Goal: Ask a question: Seek information or help from site administrators or community

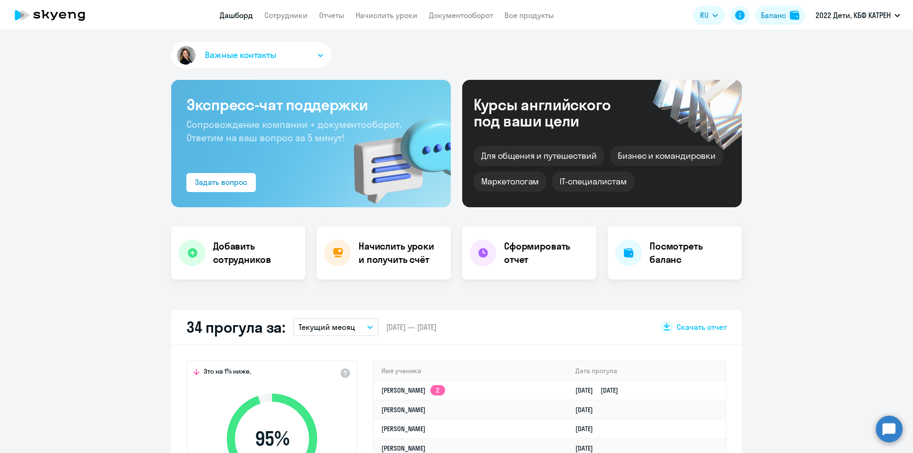
select select "30"
click at [893, 430] on circle at bounding box center [889, 429] width 27 height 27
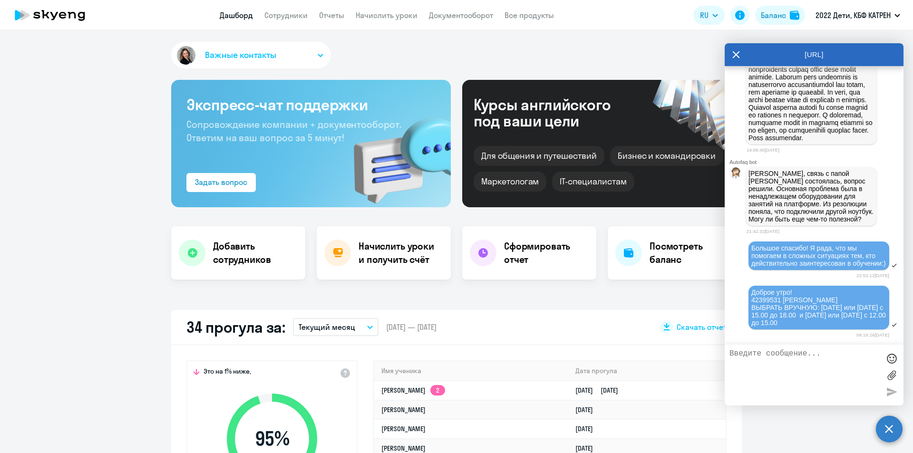
click at [735, 55] on icon at bounding box center [736, 54] width 8 height 23
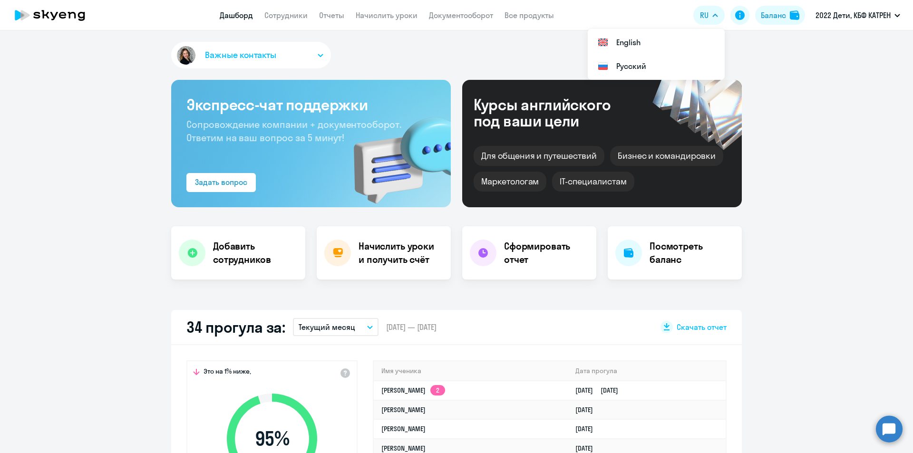
click at [57, 16] on icon at bounding box center [50, 15] width 84 height 24
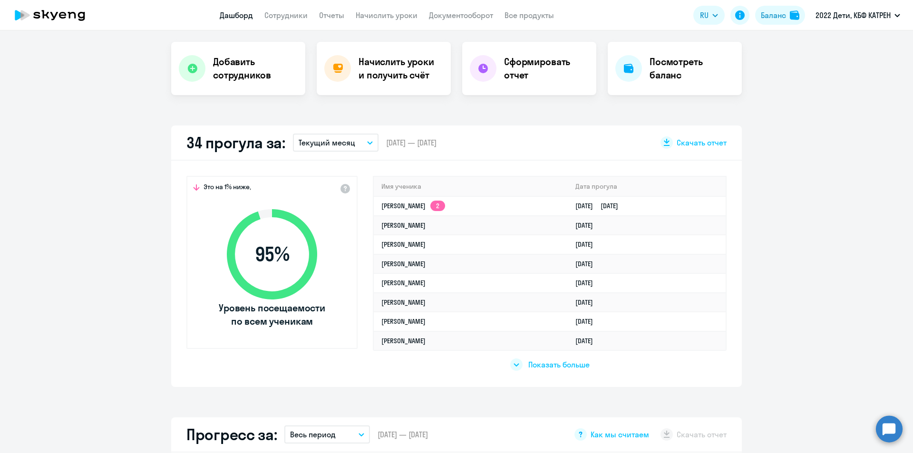
scroll to position [190, 0]
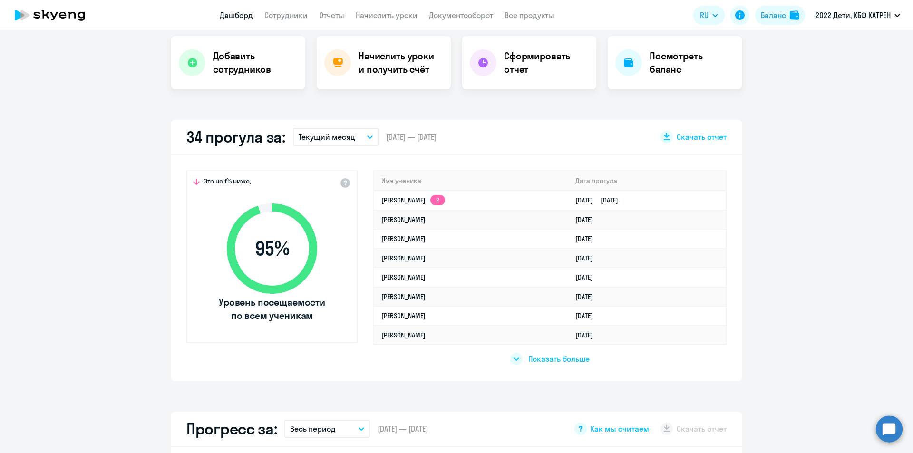
select select "30"
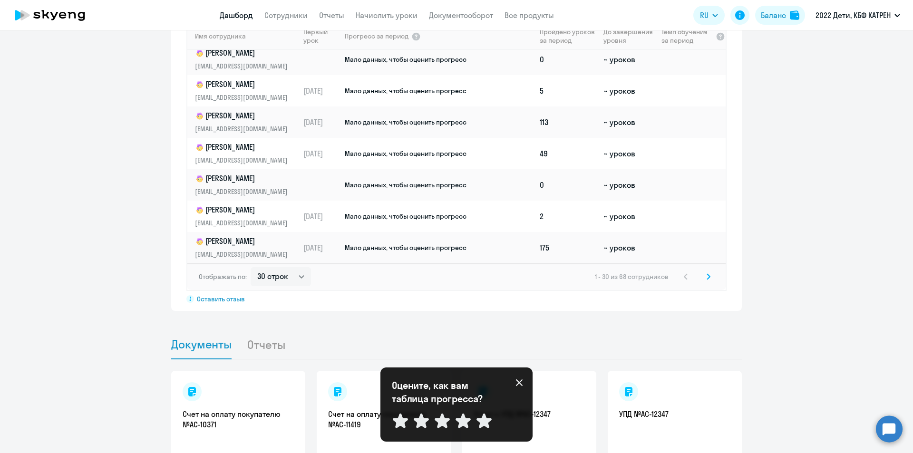
scroll to position [792, 0]
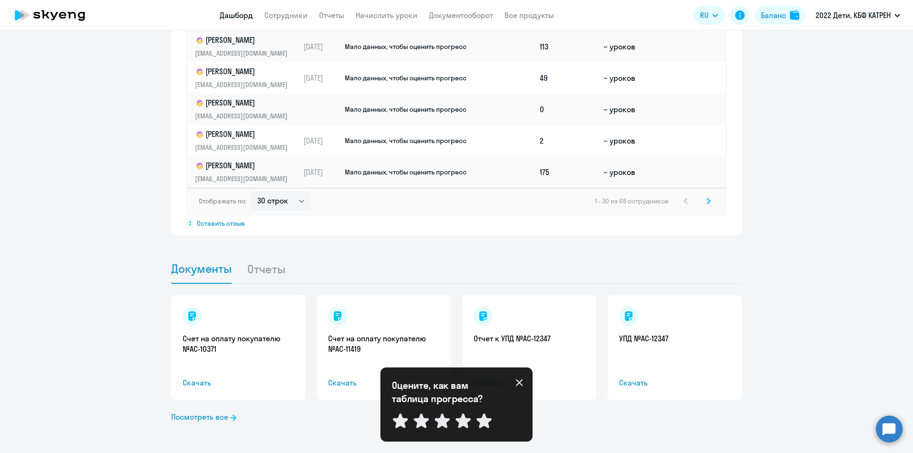
click at [707, 200] on icon at bounding box center [709, 201] width 4 height 7
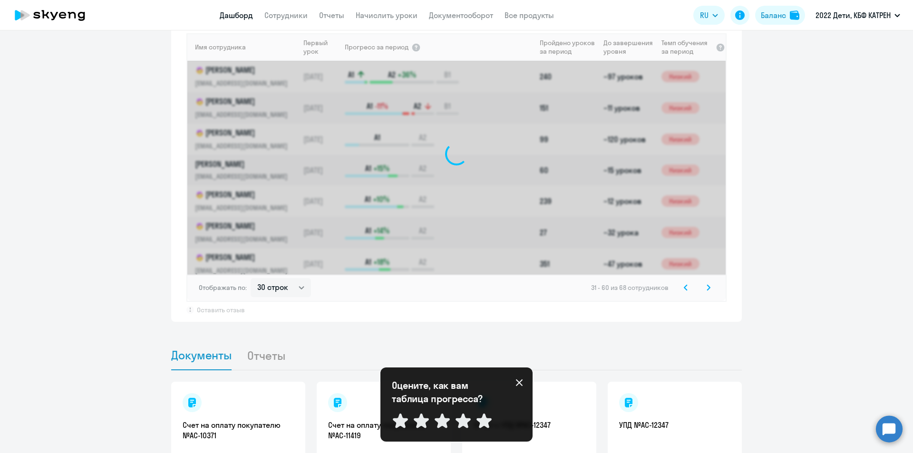
scroll to position [697, 0]
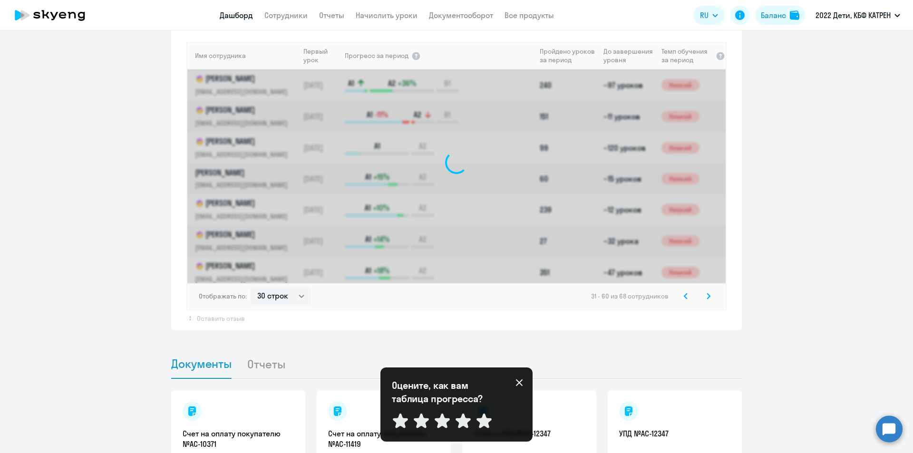
click at [518, 380] on icon at bounding box center [519, 383] width 8 height 8
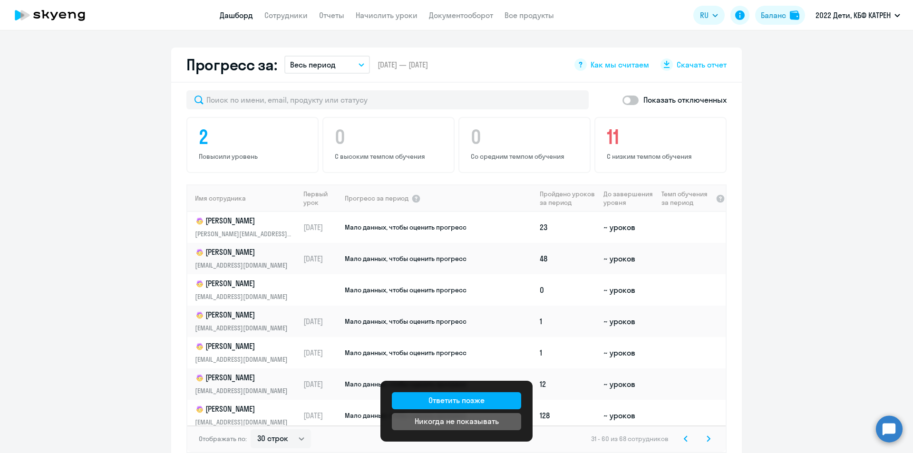
scroll to position [143, 0]
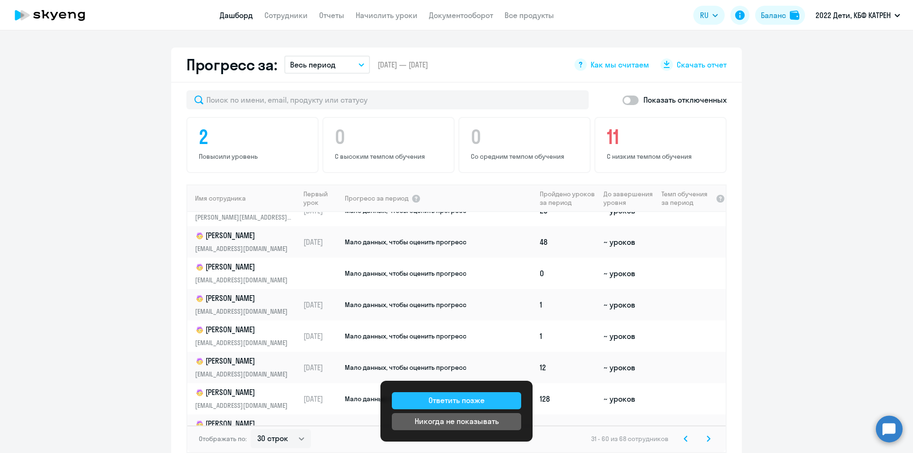
click at [505, 398] on button "Ответить позже" at bounding box center [456, 400] width 129 height 17
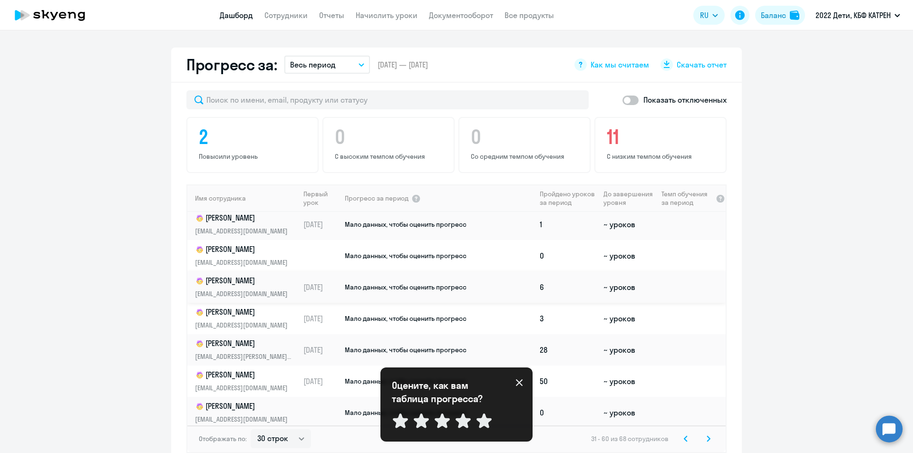
scroll to position [428, 0]
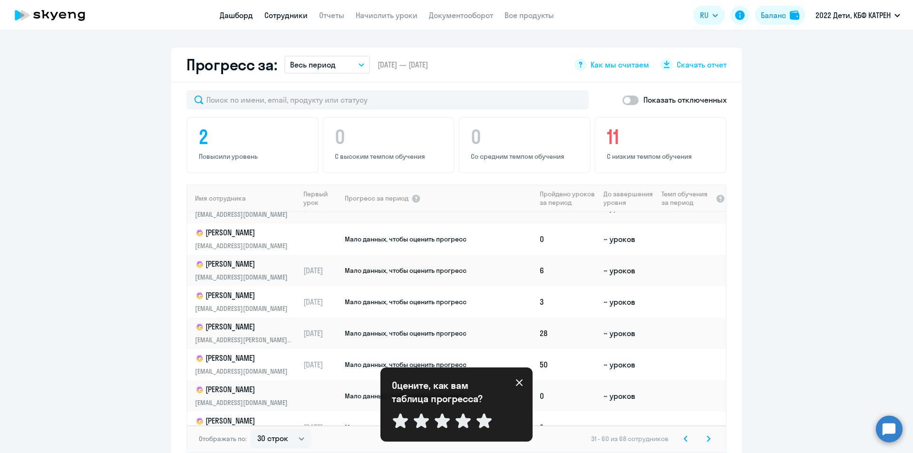
click at [277, 16] on link "Сотрудники" at bounding box center [285, 15] width 43 height 10
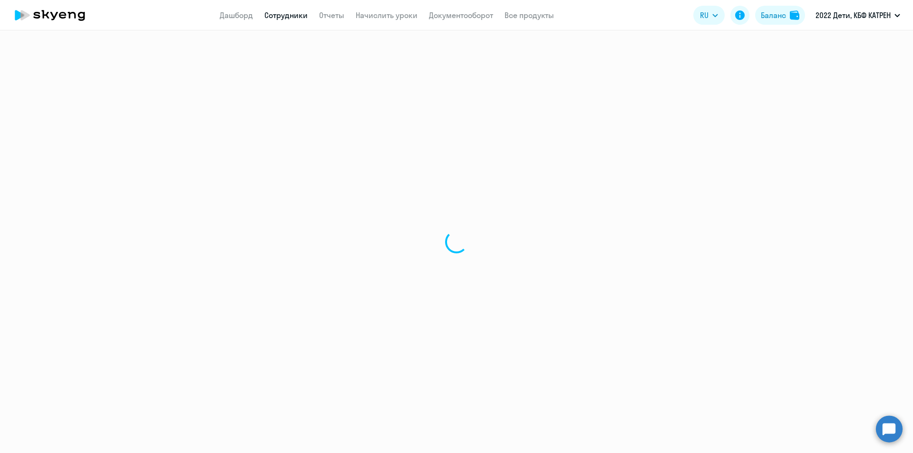
select select "30"
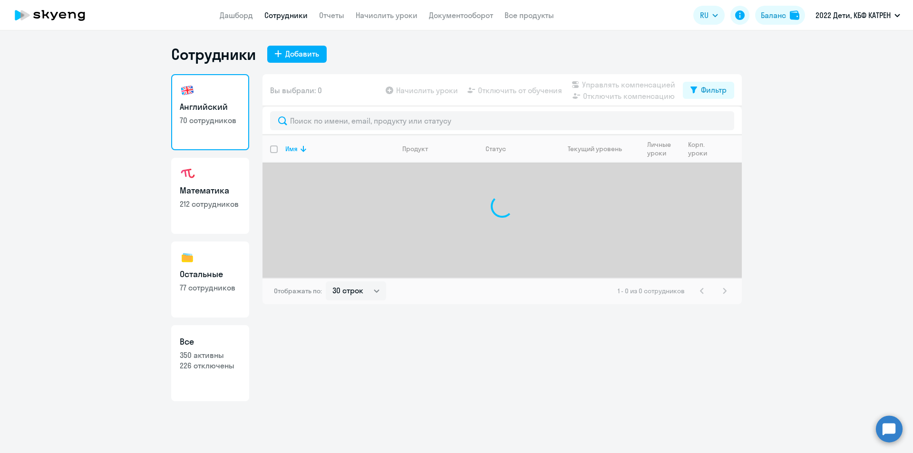
click at [223, 355] on p "350 активны" at bounding box center [210, 355] width 61 height 10
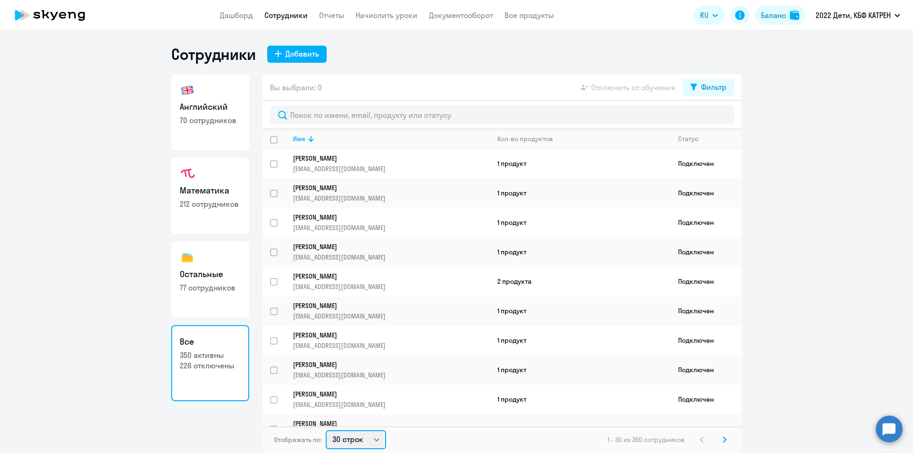
click at [375, 441] on select "30 строк 50 строк 100 строк" at bounding box center [356, 439] width 60 height 19
select select "100"
click at [326, 430] on select "30 строк 50 строк 100 строк" at bounding box center [356, 439] width 60 height 19
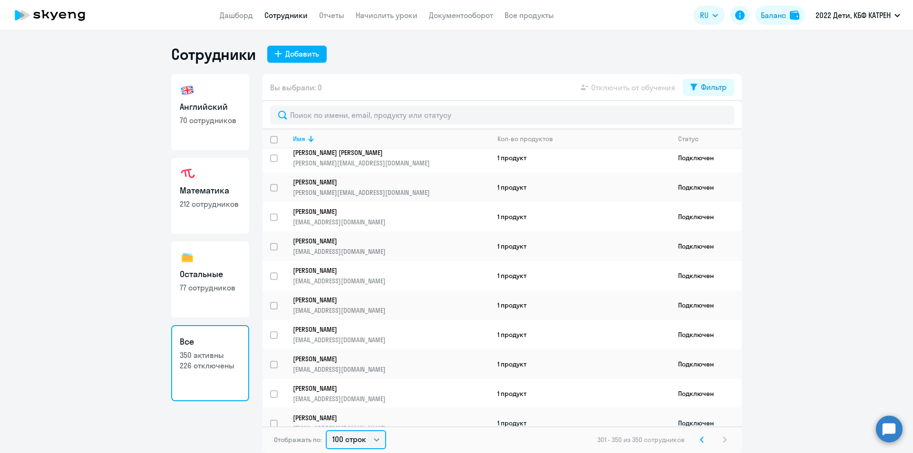
scroll to position [1196, 0]
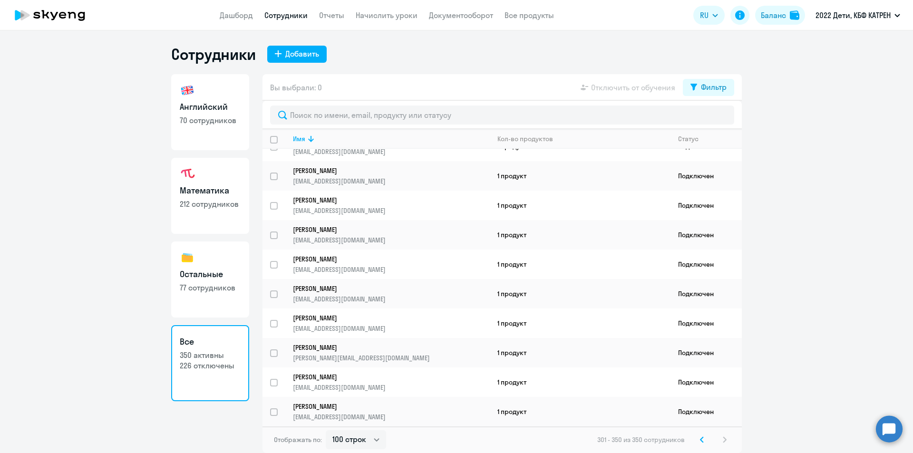
click at [705, 438] on svg-icon at bounding box center [701, 439] width 11 height 11
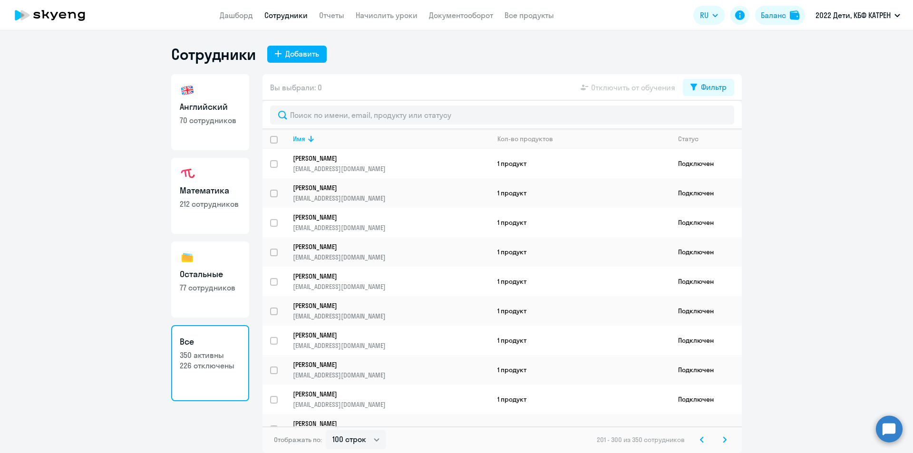
click at [702, 437] on icon at bounding box center [702, 440] width 4 height 7
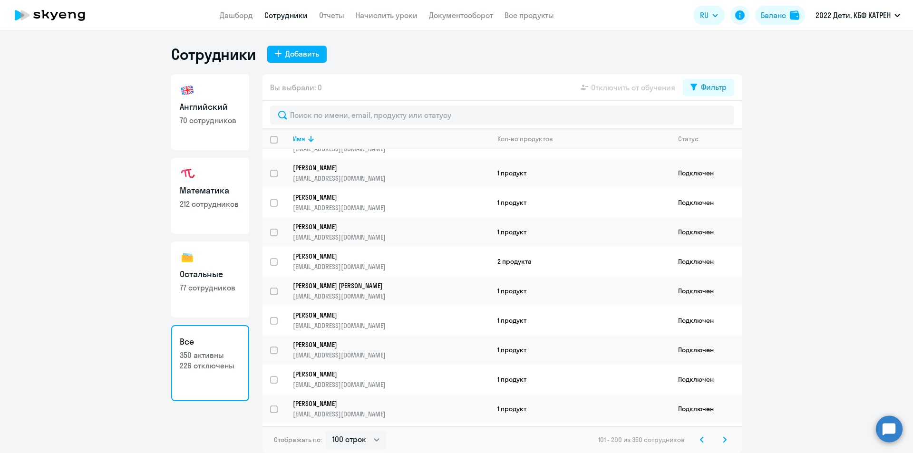
scroll to position [2615, 0]
click at [352, 310] on p "Лоскутова Кристина Фёдоровна" at bounding box center [385, 314] width 184 height 9
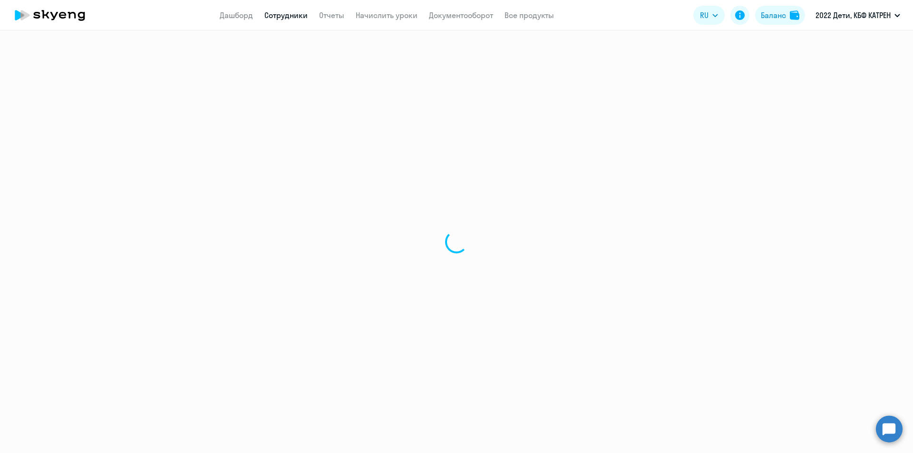
select select "others"
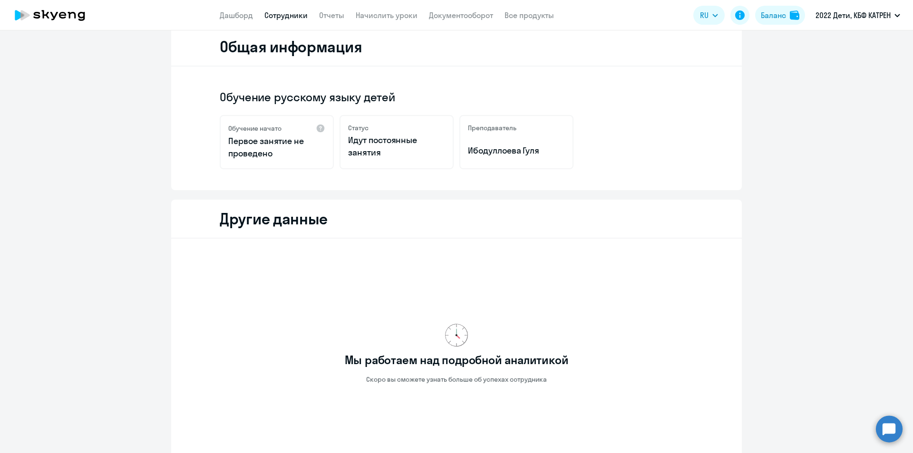
scroll to position [117, 0]
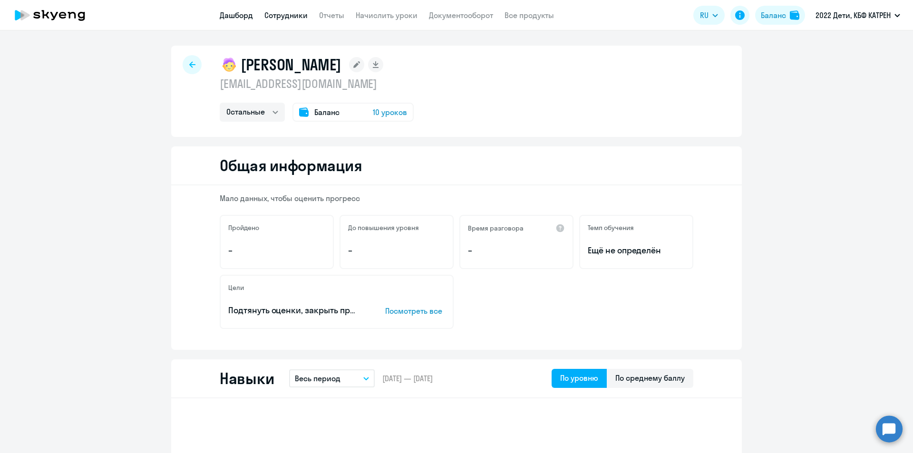
click at [245, 17] on link "Дашборд" at bounding box center [236, 15] width 33 height 10
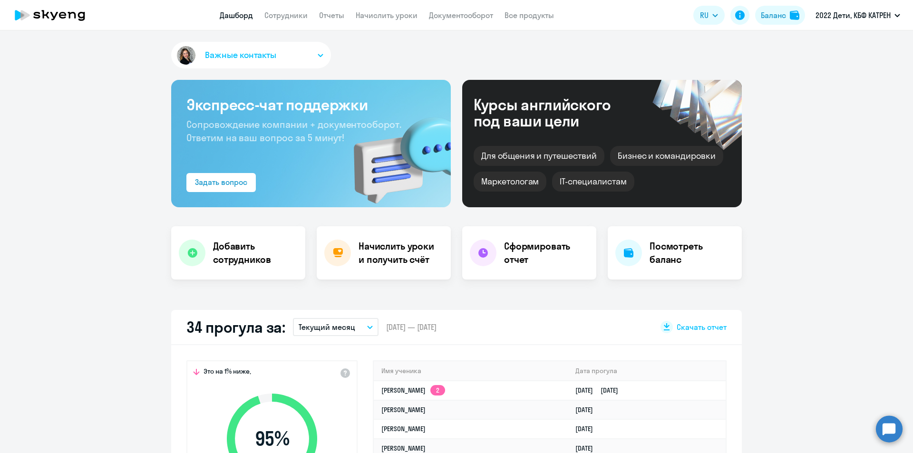
click at [888, 435] on circle at bounding box center [889, 429] width 27 height 27
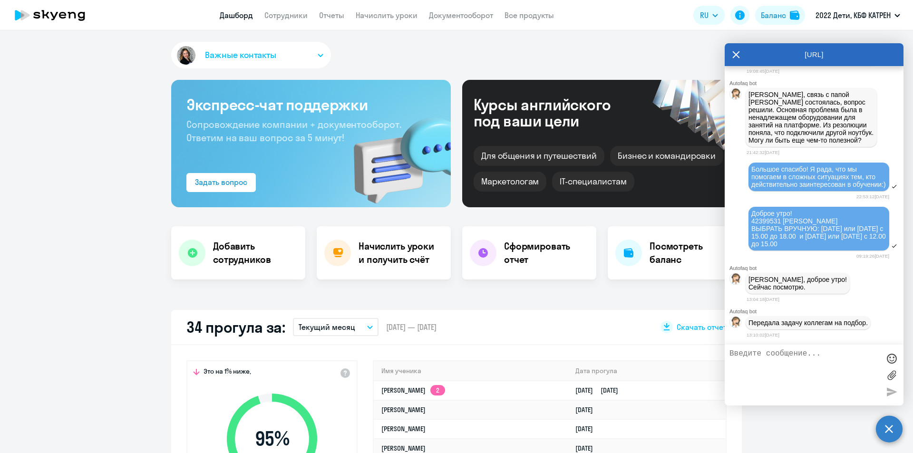
scroll to position [23544, 0]
select select "30"
click at [793, 354] on textarea at bounding box center [804, 375] width 150 height 51
click at [767, 374] on textarea "Таня, прошу помощи для себя. У меня третий день не работает поиск" at bounding box center [804, 375] width 150 height 51
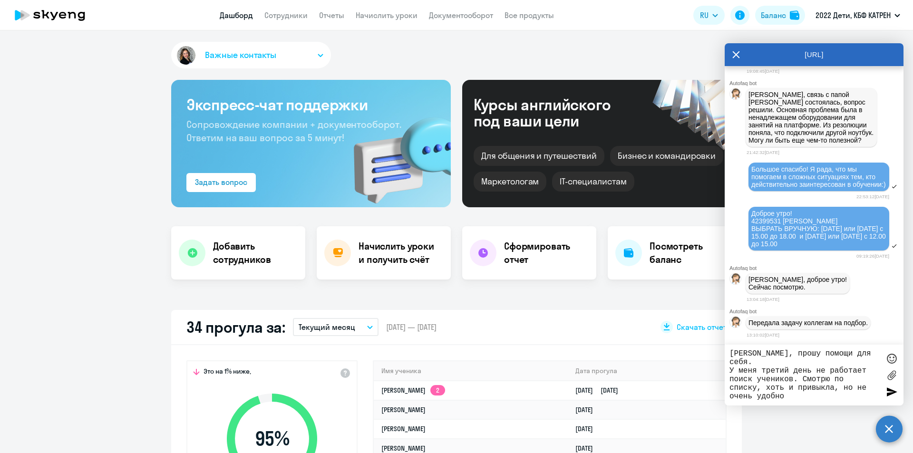
drag, startPoint x: 809, startPoint y: 380, endPoint x: 814, endPoint y: 388, distance: 8.6
click at [814, 388] on textarea "Таня, прошу помощи для себя. У меня третий день не работает поиск учеников. Смо…" at bounding box center [804, 375] width 150 height 51
click at [804, 379] on textarea "Таня, прошу помощи для себя. У меня третий день не работает поиск учеников. Смо…" at bounding box center [804, 375] width 150 height 51
drag, startPoint x: 801, startPoint y: 371, endPoint x: 808, endPoint y: 390, distance: 20.0
click at [808, 390] on textarea "Таня, прошу помощи для себя. У меня третий день не работает поиск учеников. Смо…" at bounding box center [804, 375] width 150 height 51
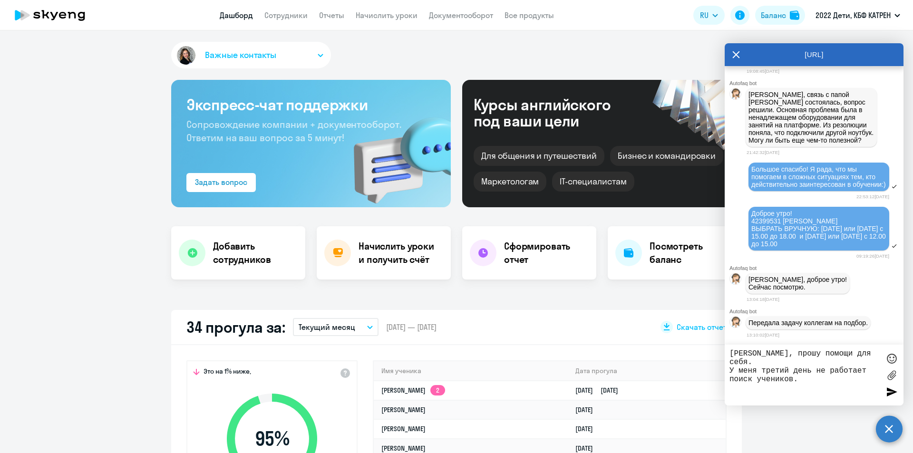
click at [805, 368] on textarea "Таня, прошу помощи для себя. У меня третий день не работает поиск учеников." at bounding box center [804, 375] width 150 height 51
click at [888, 362] on div at bounding box center [891, 358] width 14 height 14
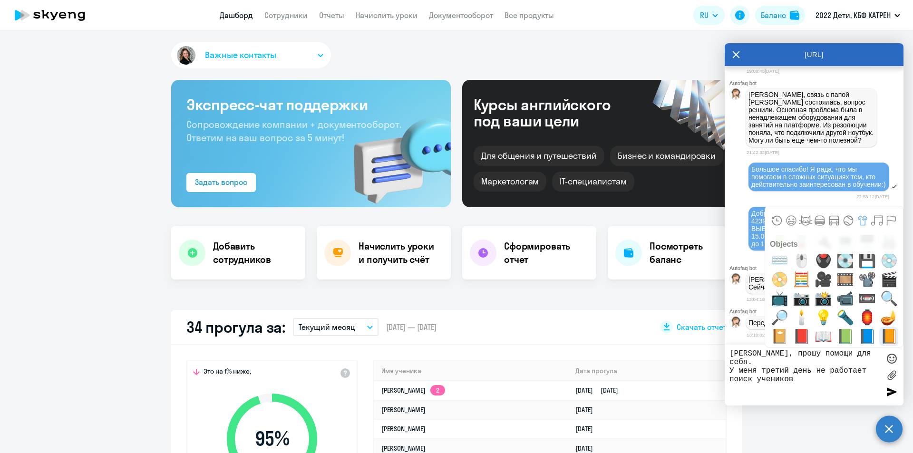
scroll to position [3899, 0]
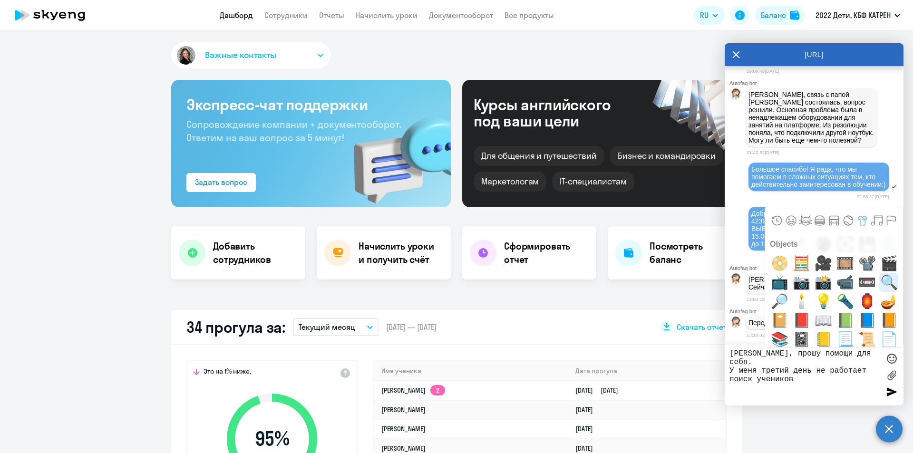
click at [881, 282] on span "🔍" at bounding box center [889, 282] width 22 height 19
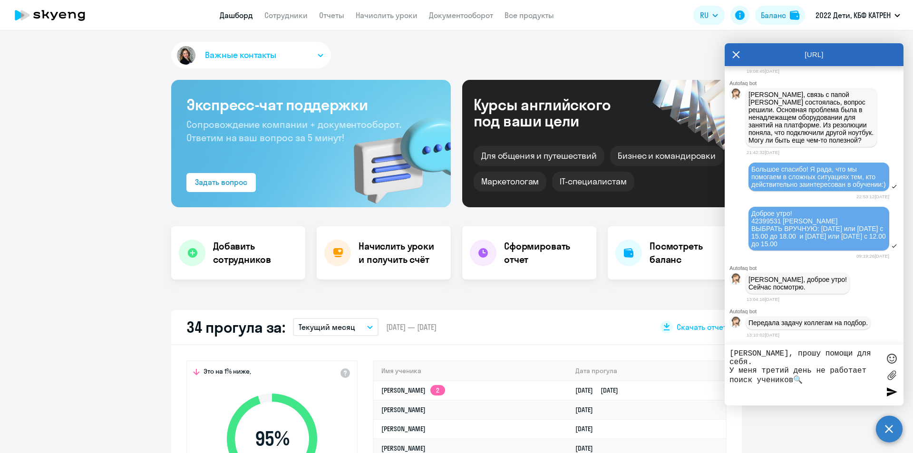
click at [834, 370] on textarea "Таня, прошу помощи для себя. У меня третий день не работает поиск учеников🔍" at bounding box center [804, 375] width 150 height 51
type textarea "Таня, прошу помощи для себя. У меня третий день не работает поиск учеников🔍 При…"
click at [894, 393] on div at bounding box center [891, 392] width 14 height 14
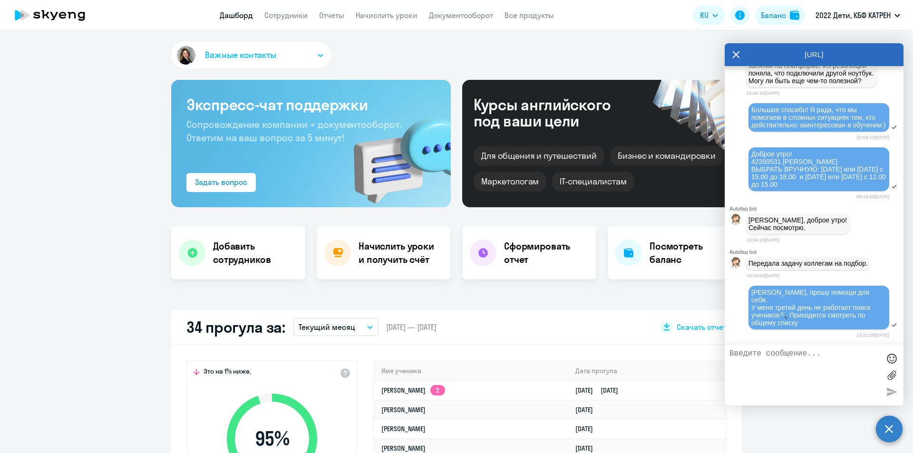
scroll to position [23597, 0]
click at [792, 362] on textarea at bounding box center [804, 375] width 150 height 51
paste textarea "business.skyeng"
click at [764, 358] on textarea "Работаю business.skyeng" at bounding box center [804, 375] width 150 height 51
click at [857, 352] on textarea "Работаю в business.skyeng" at bounding box center [804, 375] width 150 height 51
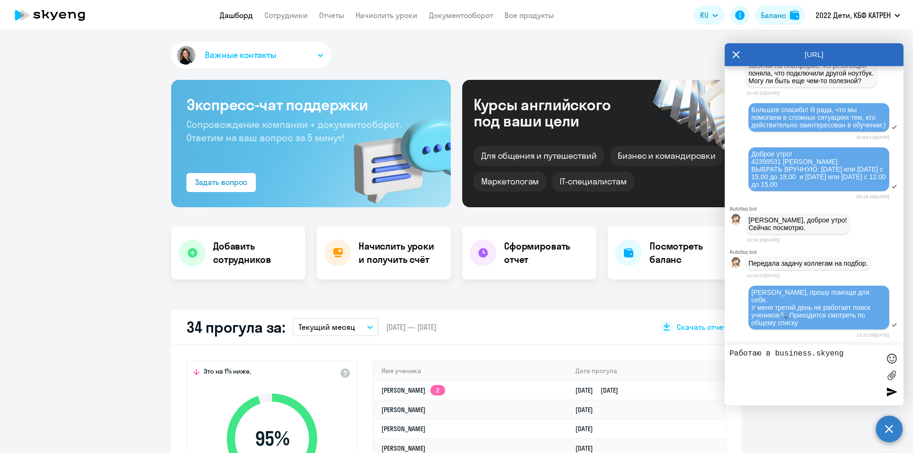
type textarea "Работаю в business.skyeng"
click at [889, 395] on div at bounding box center [891, 392] width 14 height 14
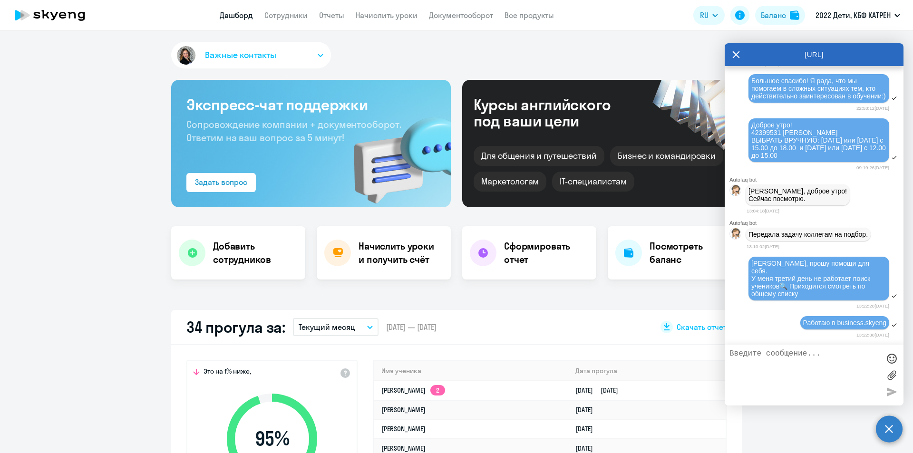
scroll to position [23626, 0]
click at [830, 357] on textarea at bounding box center [804, 375] width 150 height 51
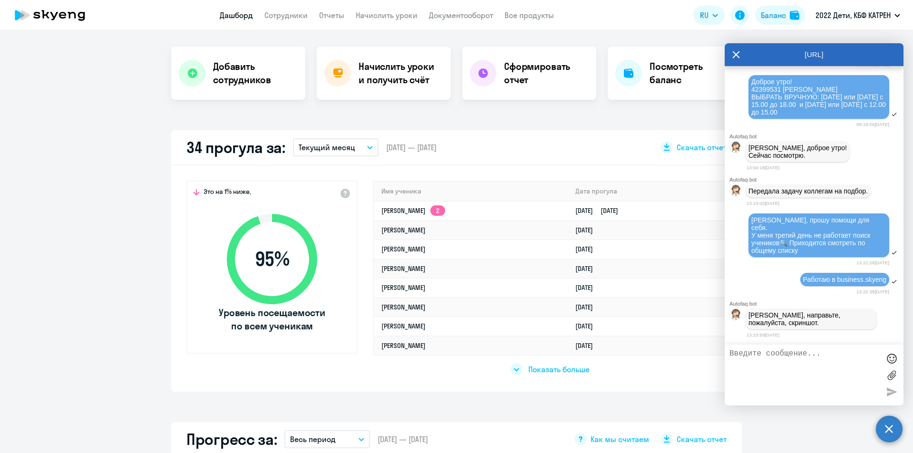
scroll to position [238, 0]
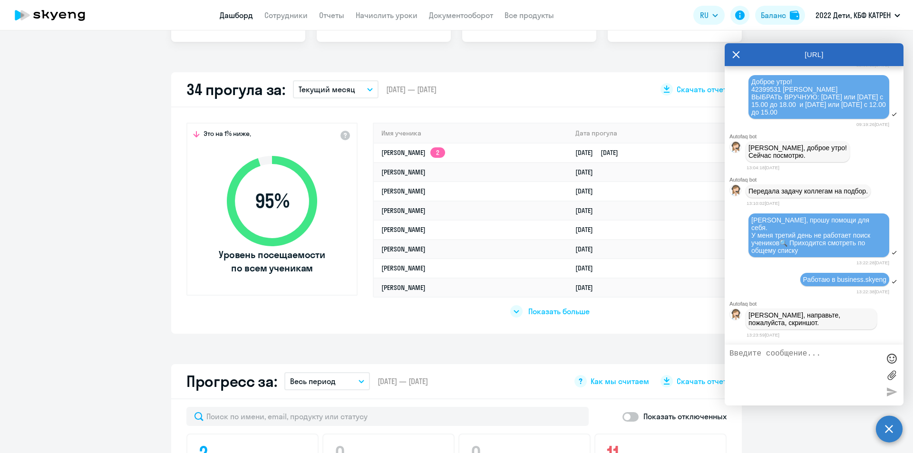
click at [738, 50] on icon at bounding box center [736, 54] width 8 height 23
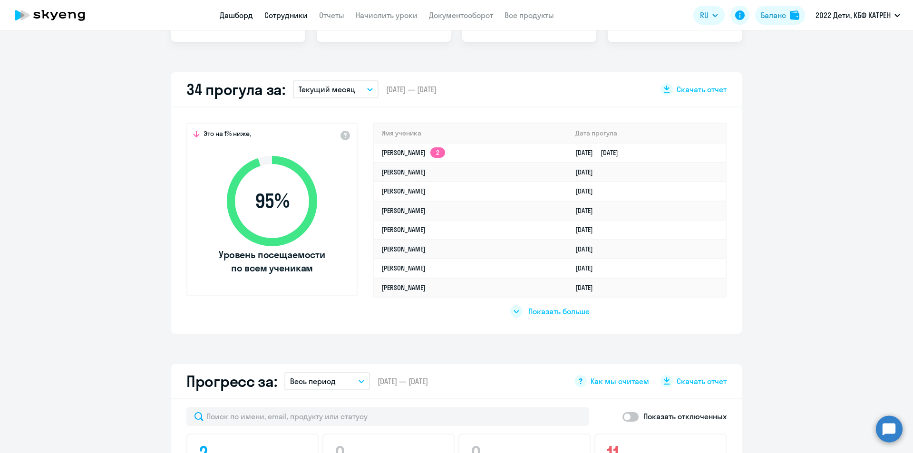
click at [288, 15] on link "Сотрудники" at bounding box center [285, 15] width 43 height 10
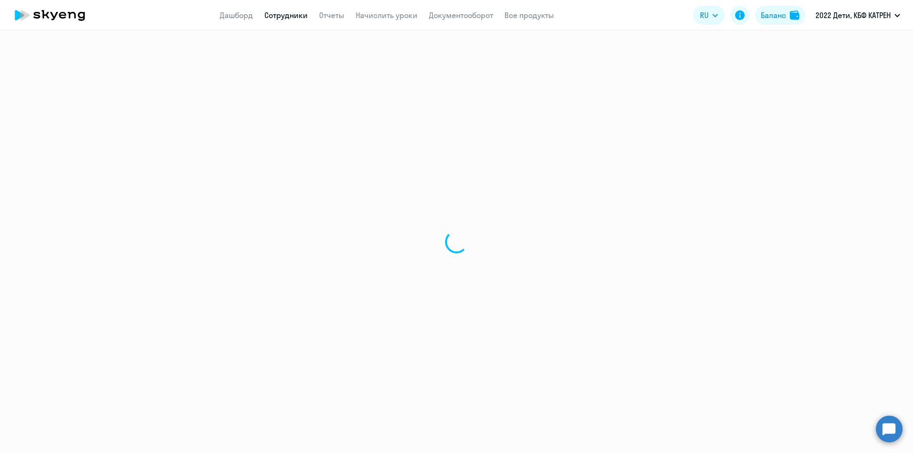
select select "30"
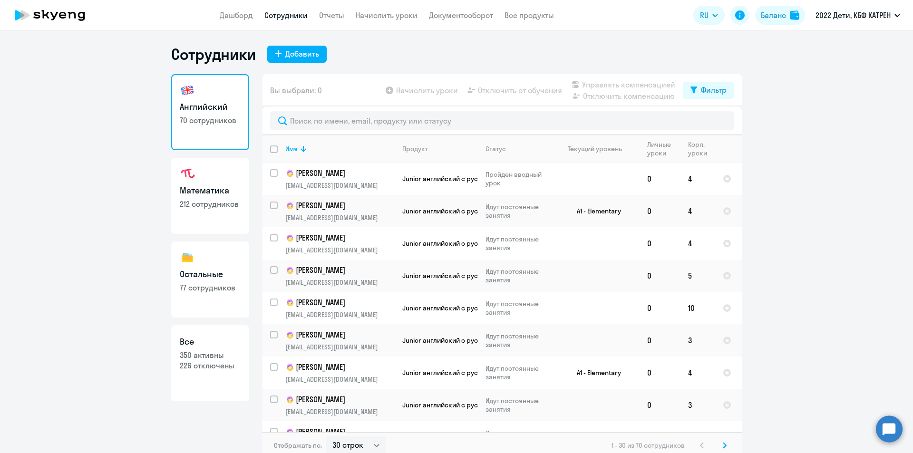
click at [220, 350] on p "350 активны" at bounding box center [210, 355] width 61 height 10
select select "30"
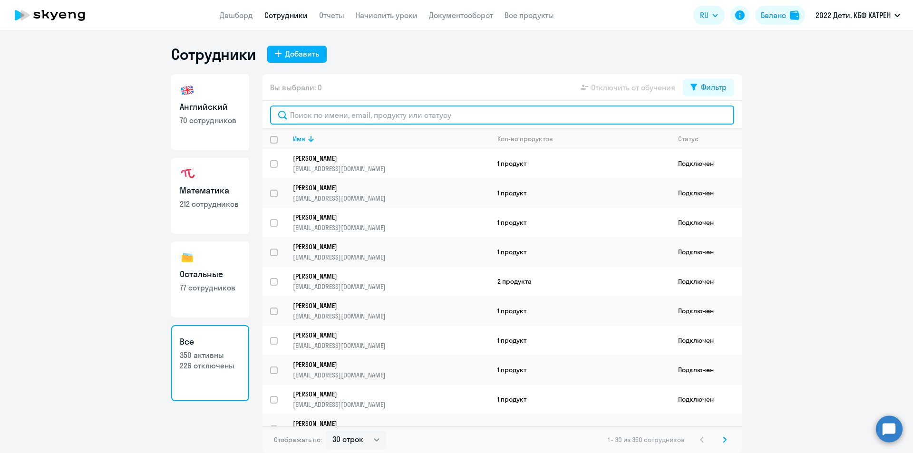
click at [349, 114] on input "text" at bounding box center [502, 115] width 464 height 19
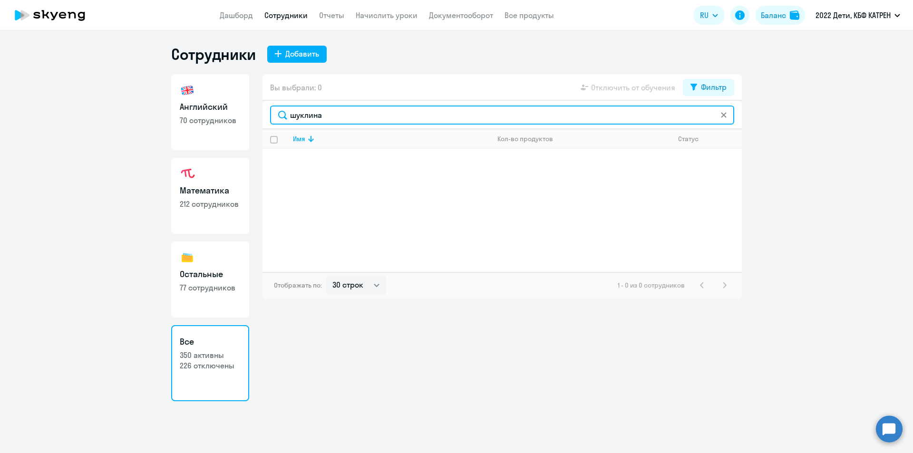
drag, startPoint x: 296, startPoint y: 117, endPoint x: 289, endPoint y: 117, distance: 7.6
click at [289, 117] on input "шуклина" at bounding box center [502, 115] width 464 height 19
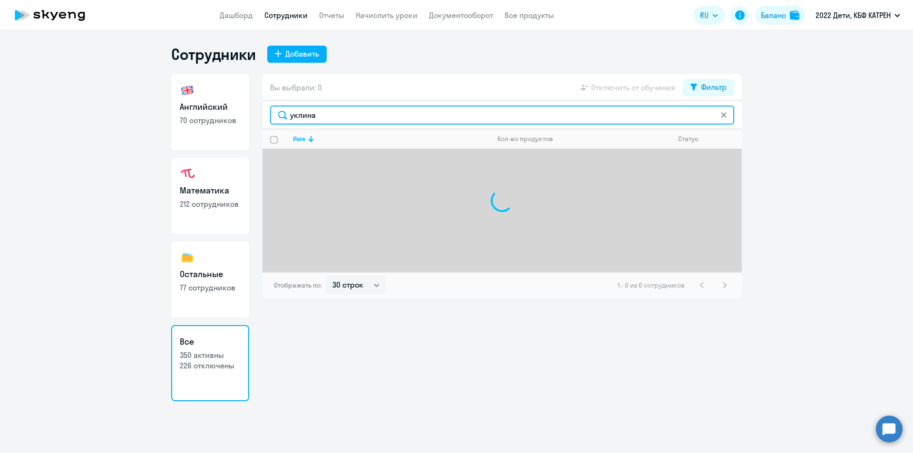
type input "шуклина"
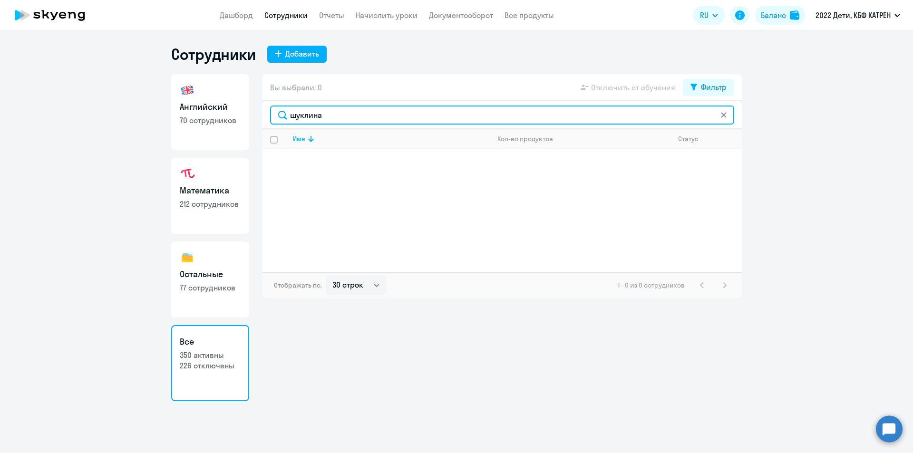
drag, startPoint x: 293, startPoint y: 119, endPoint x: 271, endPoint y: 119, distance: 22.3
click at [271, 119] on input "шуклина" at bounding box center [502, 115] width 464 height 19
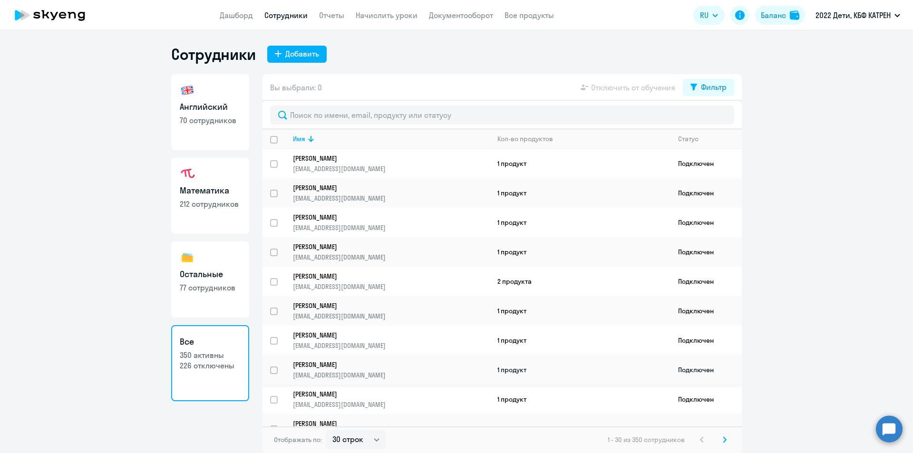
click at [347, 365] on p "Шуклина Ульяна Сергеевна" at bounding box center [385, 364] width 184 height 9
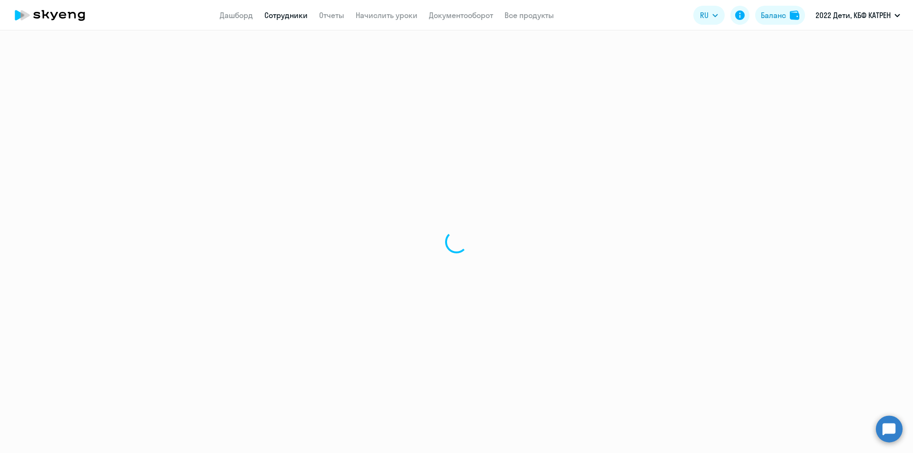
select select "others"
select select "30"
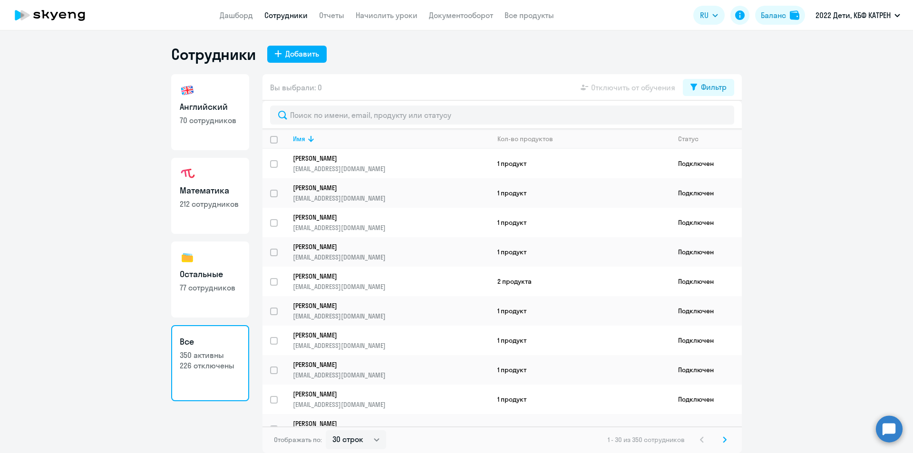
click at [214, 258] on link "Остальные 77 сотрудников" at bounding box center [210, 280] width 78 height 76
select select "30"
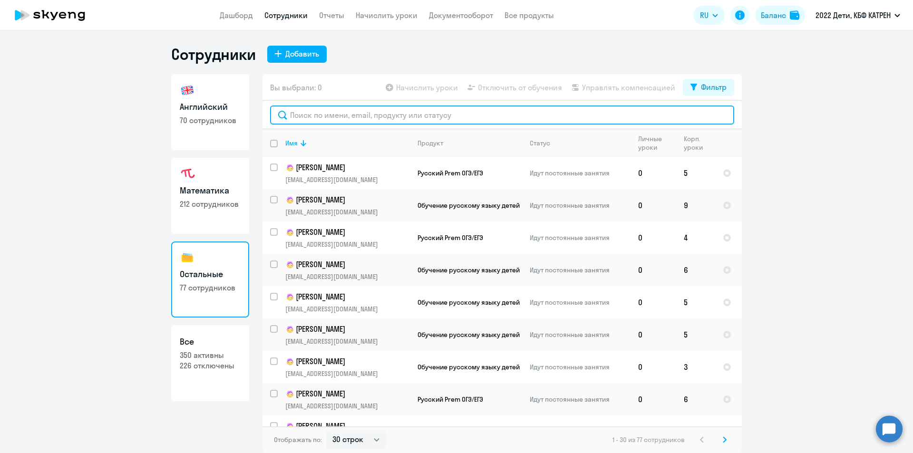
click at [380, 116] on input "text" at bounding box center [502, 115] width 464 height 19
type input "р"
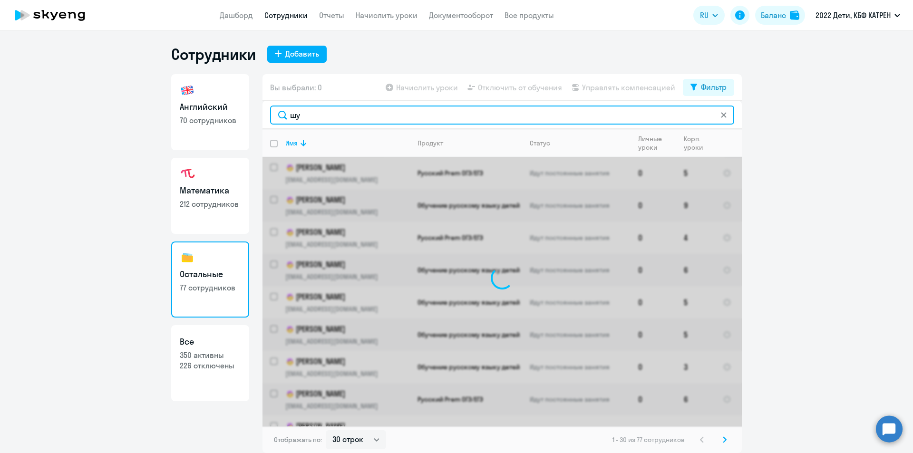
type input "шук"
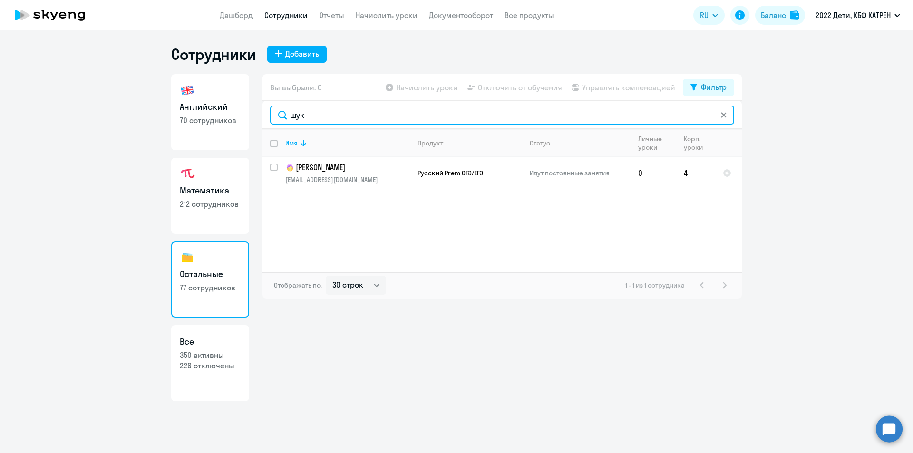
drag, startPoint x: 309, startPoint y: 119, endPoint x: 291, endPoint y: 117, distance: 18.6
click at [291, 117] on input "шук" at bounding box center [502, 115] width 464 height 19
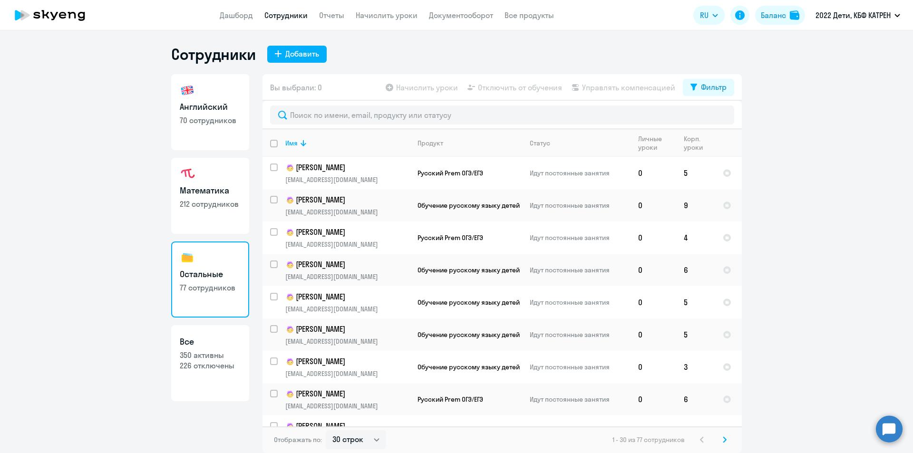
click at [213, 195] on h3 "Математика" at bounding box center [210, 190] width 61 height 12
select select "30"
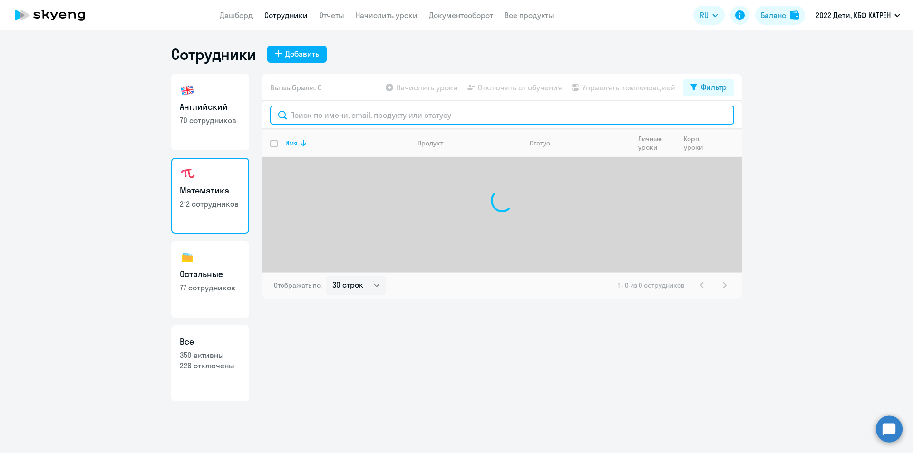
click at [364, 114] on input "text" at bounding box center [502, 115] width 464 height 19
type input "тел"
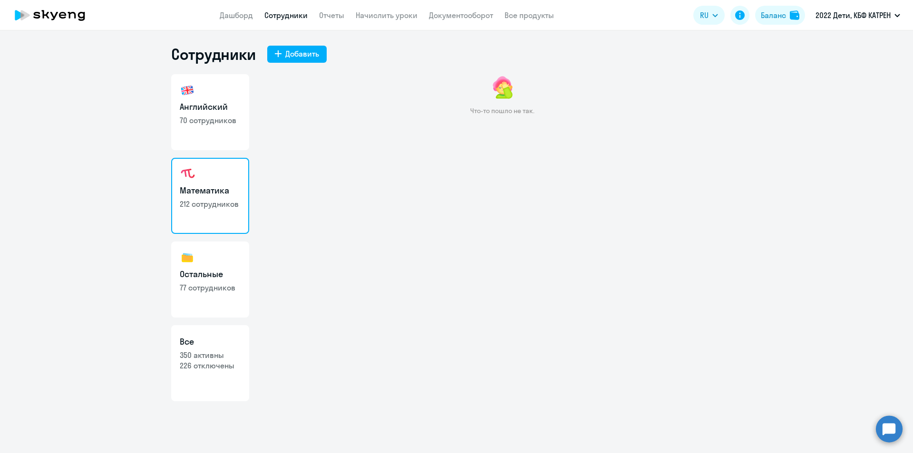
click at [204, 126] on link "Английский 70 сотрудников" at bounding box center [210, 112] width 78 height 76
select select "30"
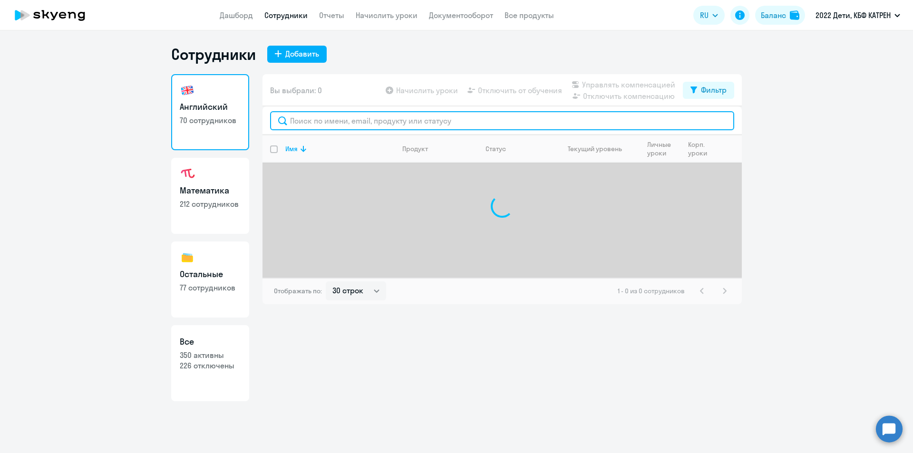
click at [323, 118] on input "text" at bounding box center [502, 120] width 464 height 19
type input "тел"
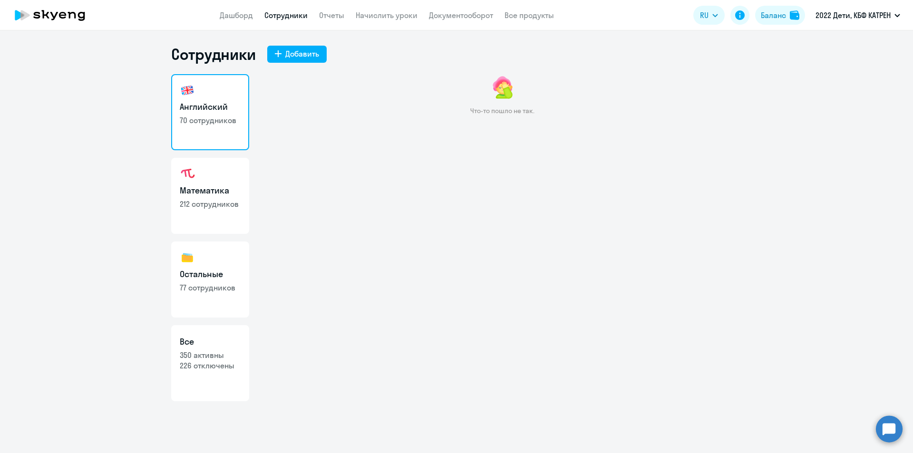
click at [225, 261] on link "Остальные 77 сотрудников" at bounding box center [210, 280] width 78 height 76
select select "30"
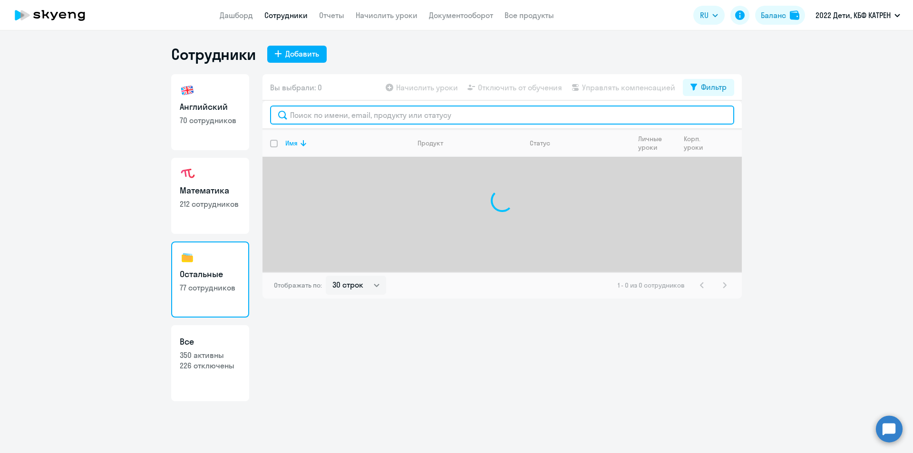
click at [331, 115] on input "text" at bounding box center [502, 115] width 464 height 19
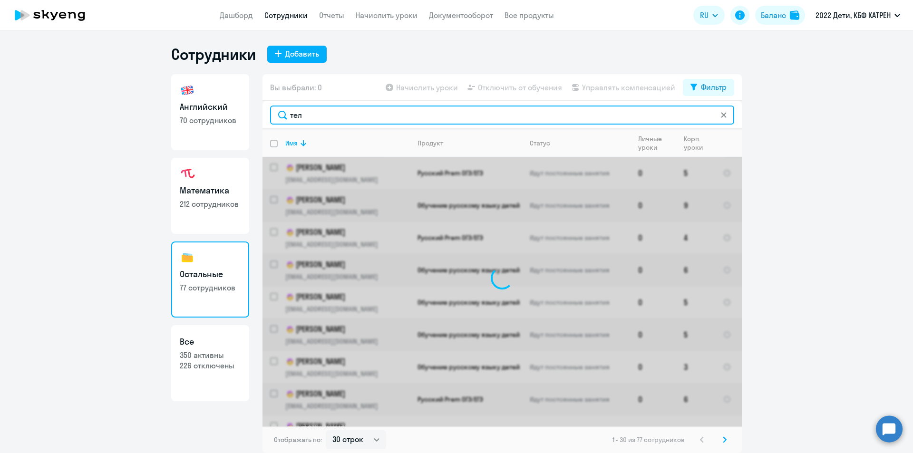
type input "теля"
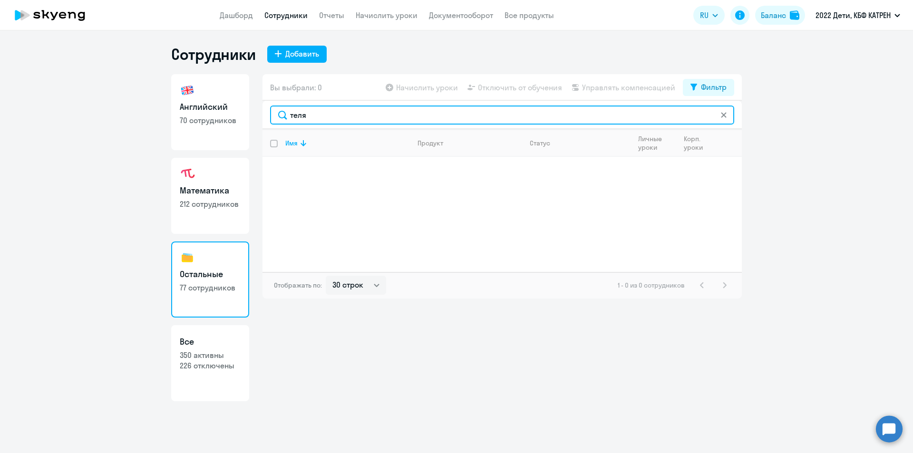
drag, startPoint x: 315, startPoint y: 118, endPoint x: 288, endPoint y: 115, distance: 27.8
click at [288, 115] on input "теля" at bounding box center [502, 115] width 464 height 19
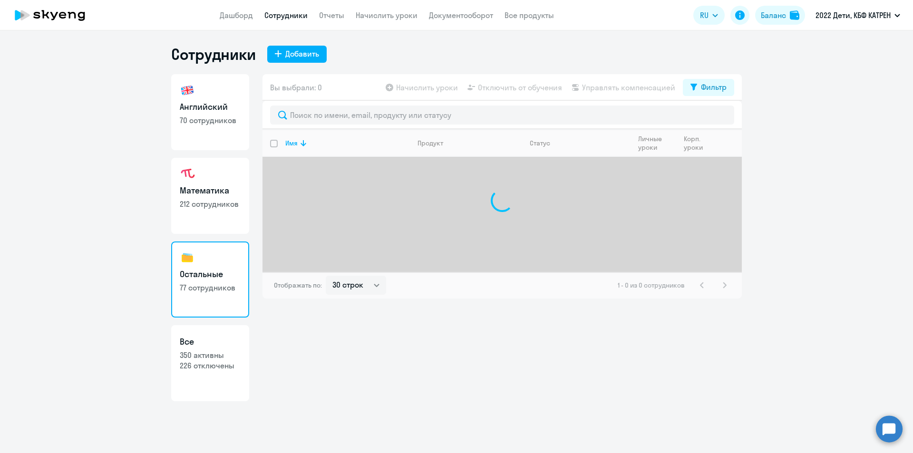
click at [212, 360] on p "226 отключены" at bounding box center [210, 365] width 61 height 10
select select "30"
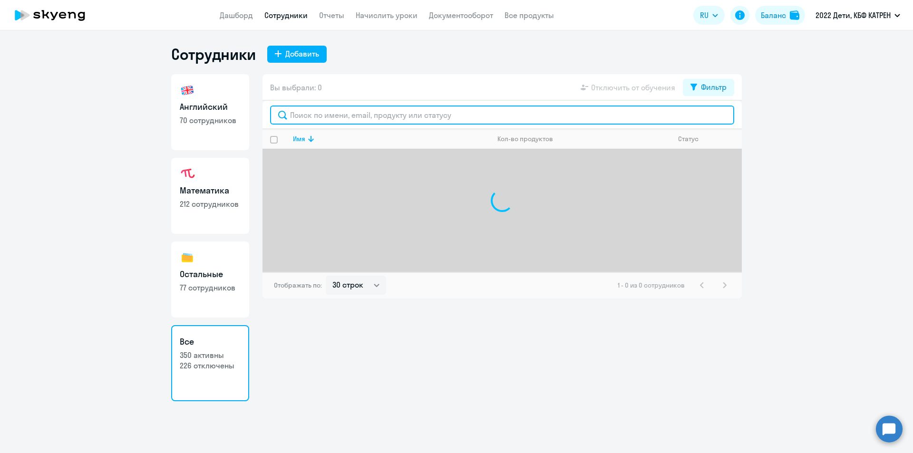
click at [318, 117] on input "text" at bounding box center [502, 115] width 464 height 19
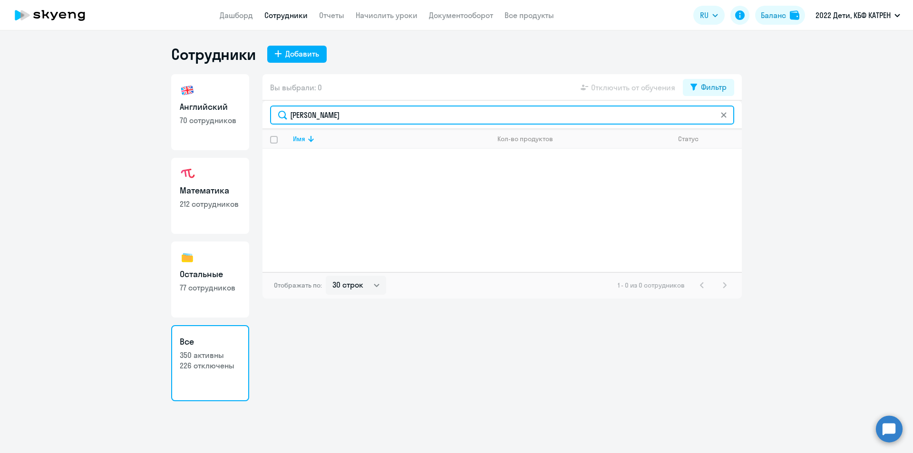
type input "телятников"
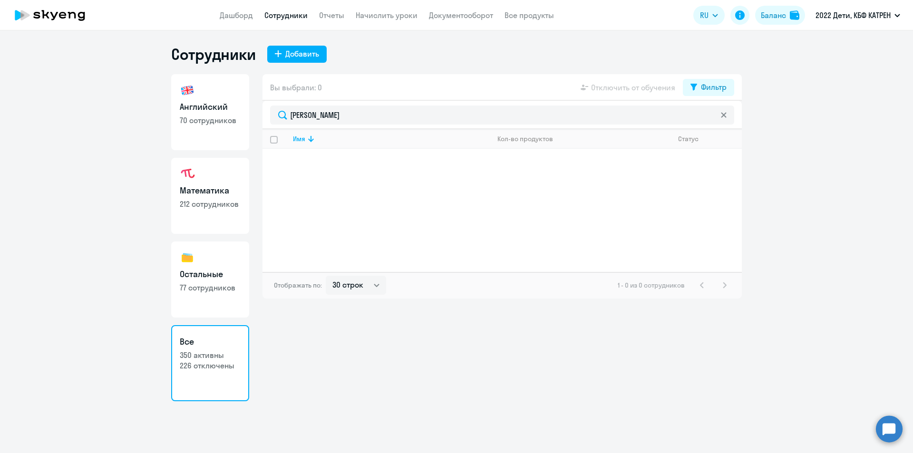
click at [885, 430] on circle at bounding box center [889, 429] width 27 height 27
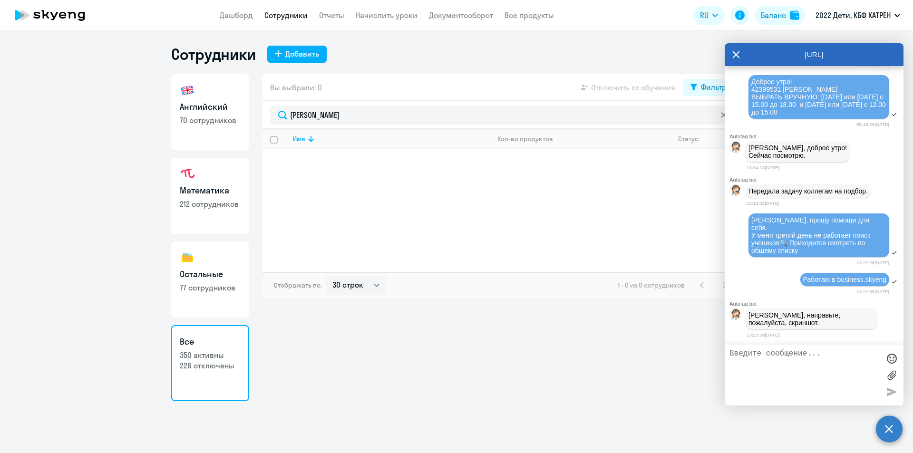
click at [781, 365] on textarea at bounding box center [804, 375] width 150 height 51
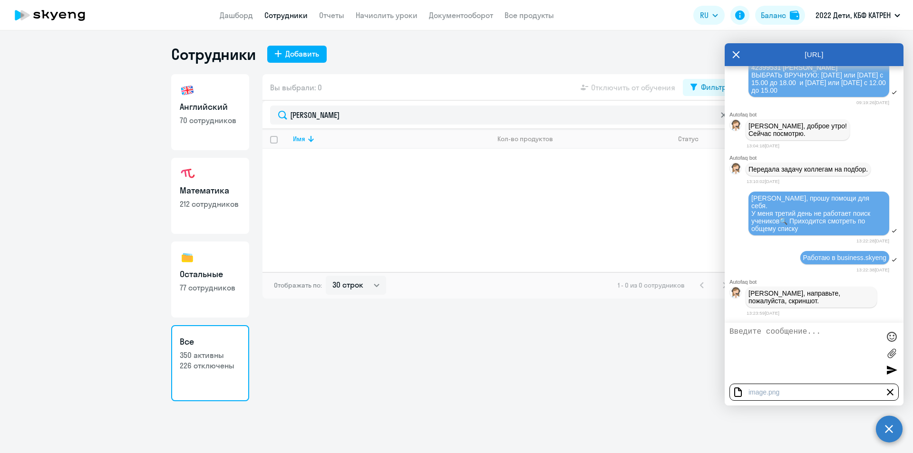
scroll to position [23666, 0]
click at [892, 371] on div at bounding box center [891, 370] width 14 height 14
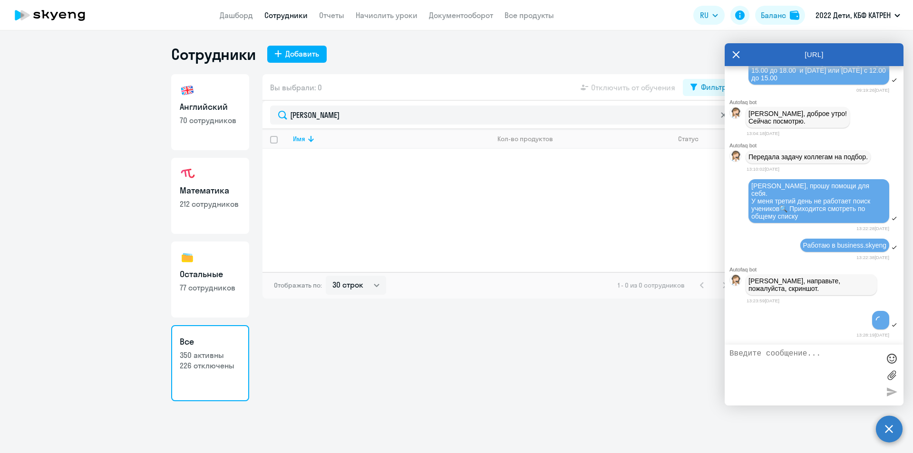
scroll to position [23704, 0]
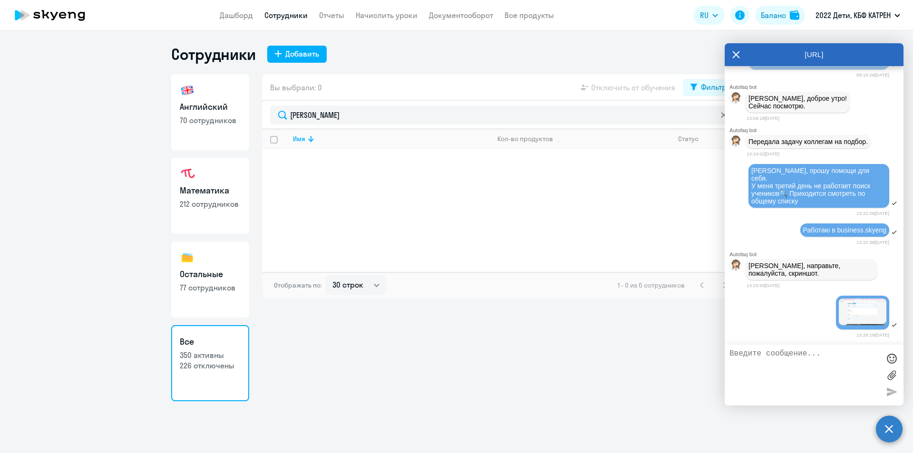
click at [850, 325] on img at bounding box center [863, 312] width 48 height 27
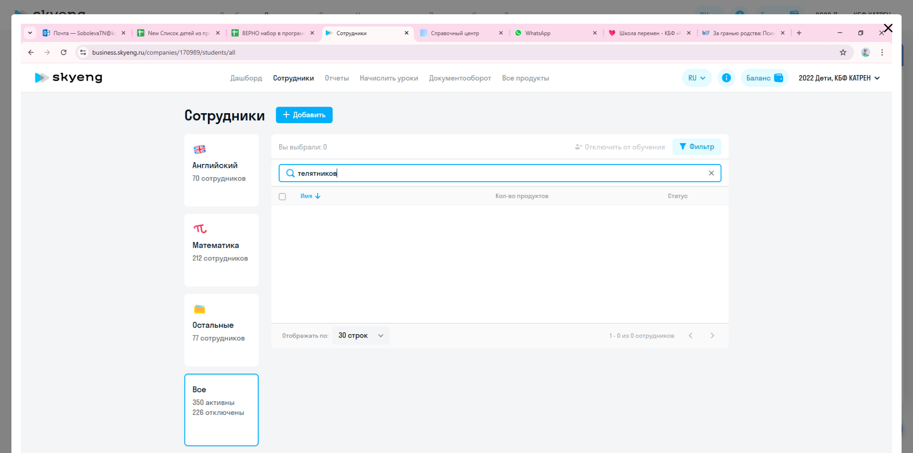
click at [884, 27] on icon "Close" at bounding box center [888, 28] width 9 height 9
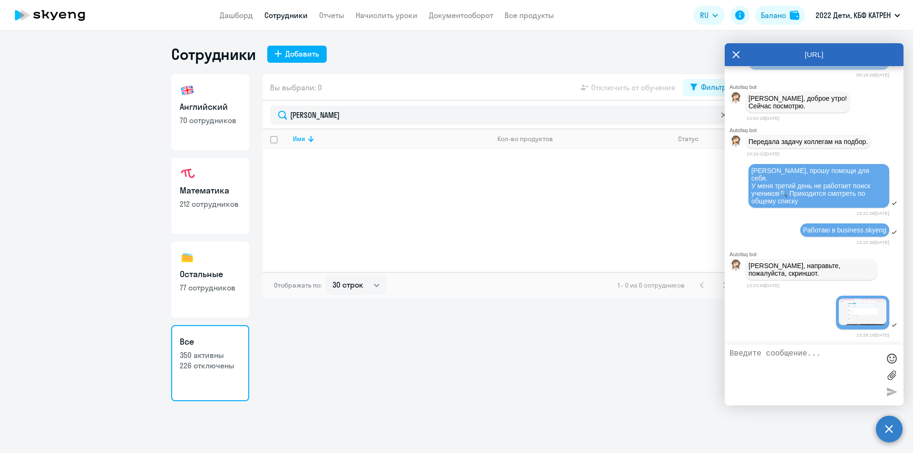
click at [206, 207] on p "212 сотрудников" at bounding box center [210, 204] width 61 height 10
select select "30"
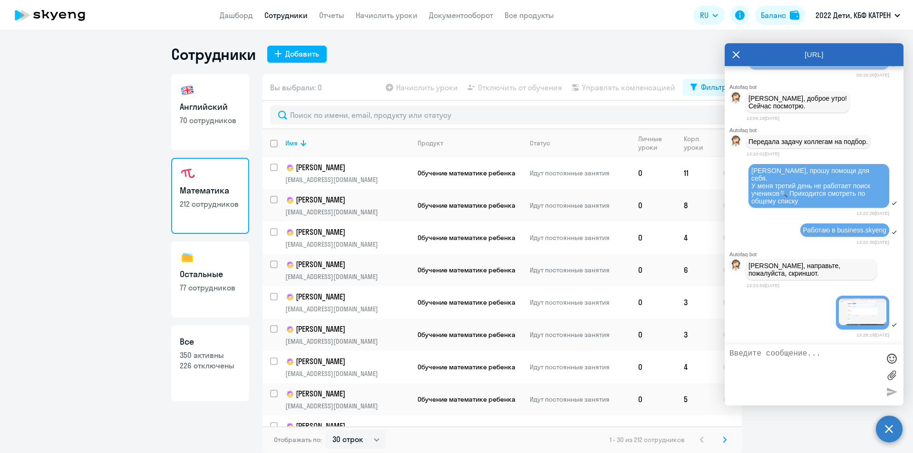
click at [735, 52] on icon at bounding box center [736, 54] width 8 height 23
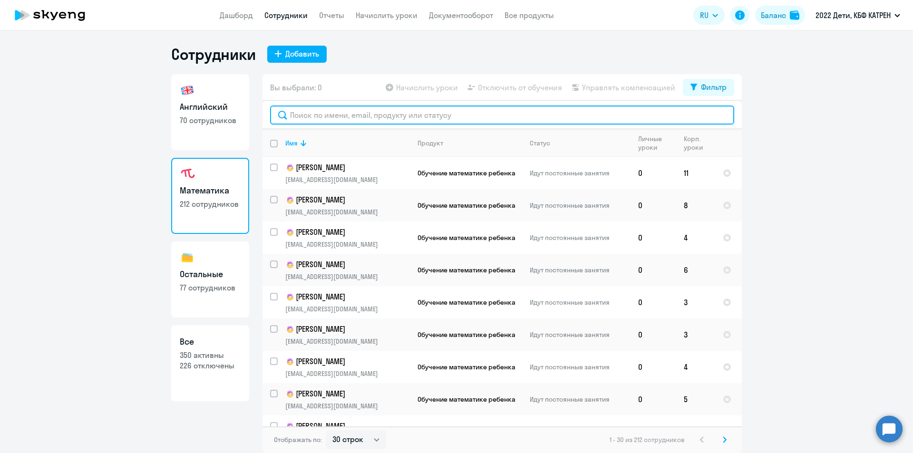
click at [336, 114] on input "text" at bounding box center [502, 115] width 464 height 19
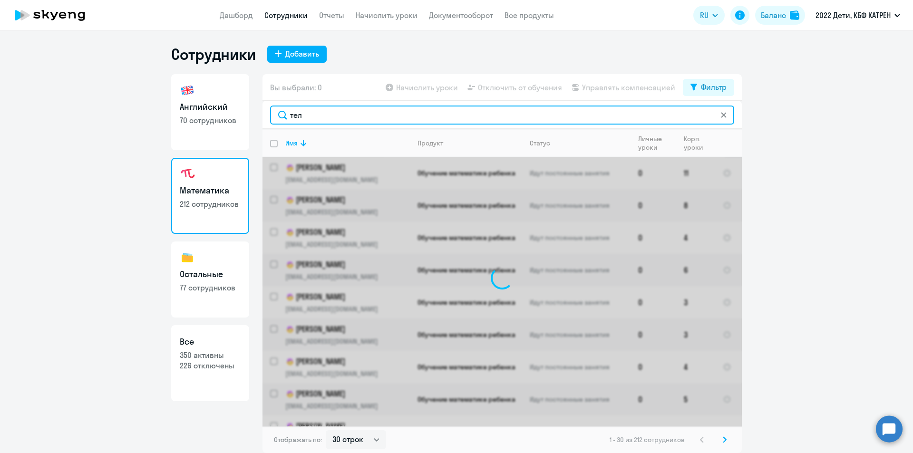
type input "теля"
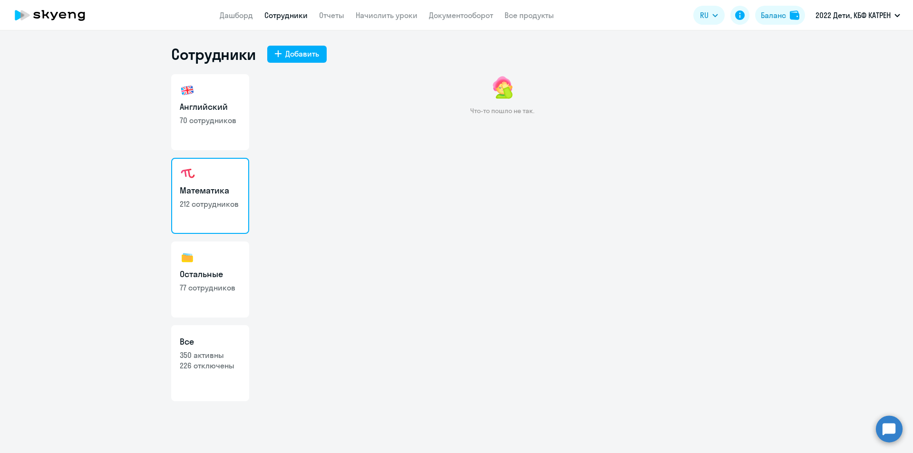
select select "30"
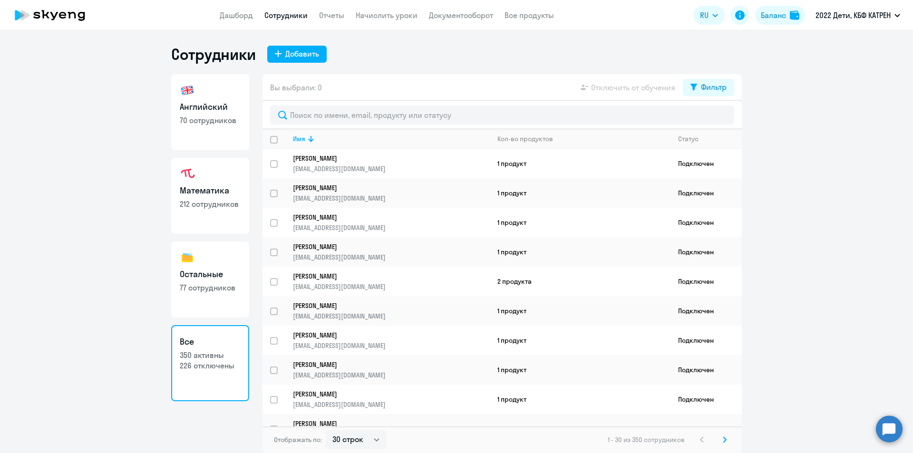
click at [215, 203] on p "212 сотрудников" at bounding box center [210, 204] width 61 height 10
select select "30"
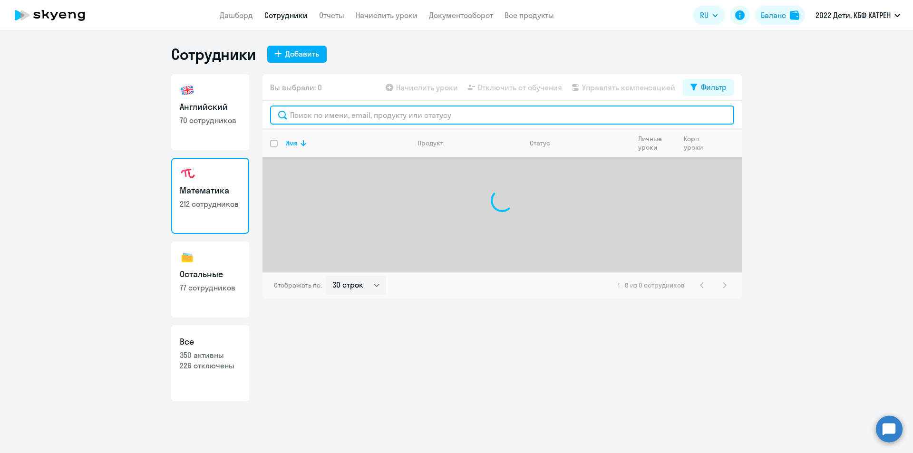
click at [372, 115] on input "text" at bounding box center [502, 115] width 464 height 19
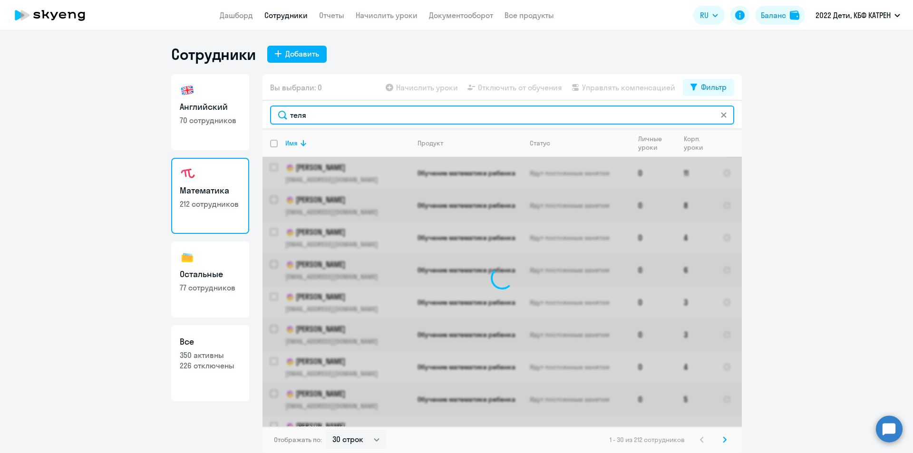
type input "телят"
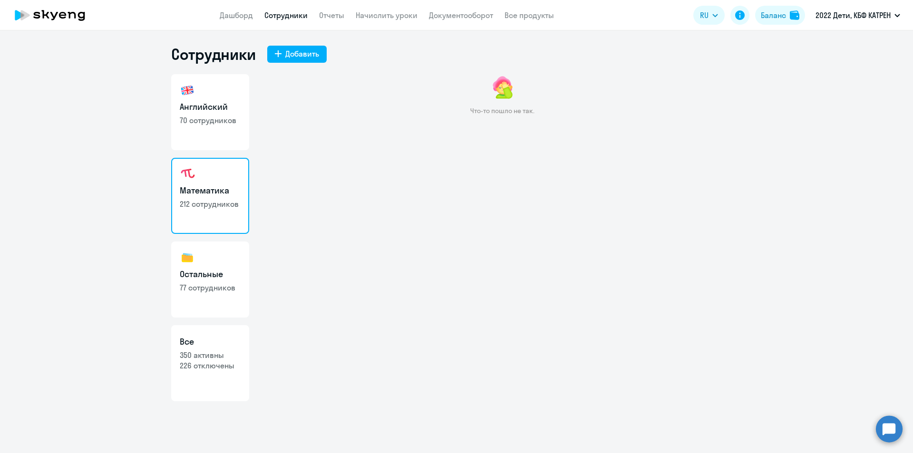
click at [896, 428] on circle at bounding box center [889, 429] width 27 height 27
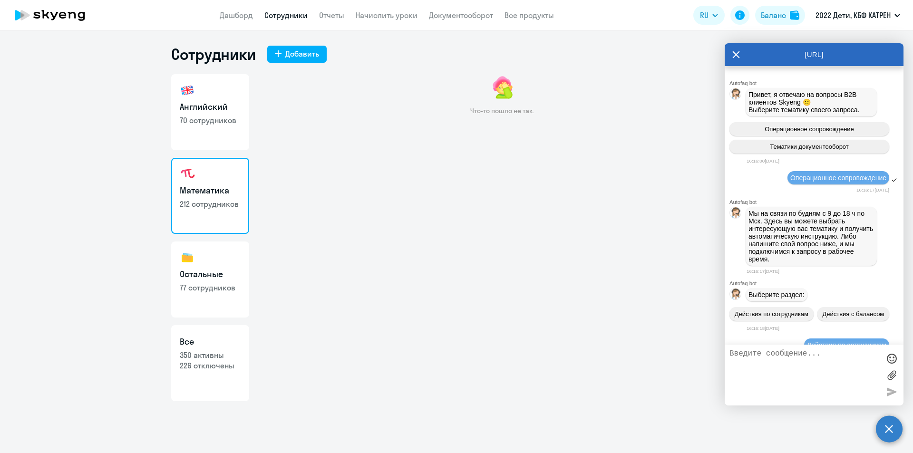
scroll to position [23700, 0]
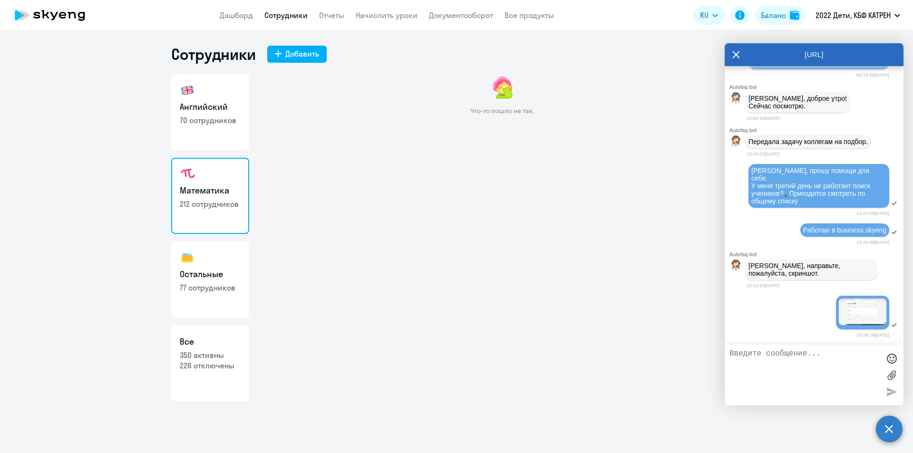
click at [781, 366] on textarea at bounding box center [804, 375] width 150 height 51
drag, startPoint x: 768, startPoint y: 351, endPoint x: 797, endPoint y: 349, distance: 29.1
click at [797, 349] on div "И когда набираю, например, Телятникова" at bounding box center [814, 375] width 179 height 61
click at [796, 361] on textarea "И когда ищу, например, Телятникова" at bounding box center [804, 375] width 150 height 51
click at [844, 372] on textarea "И когда ищу, например, Телятникова в разделе математики (у обоих этот предмет)" at bounding box center [804, 375] width 150 height 51
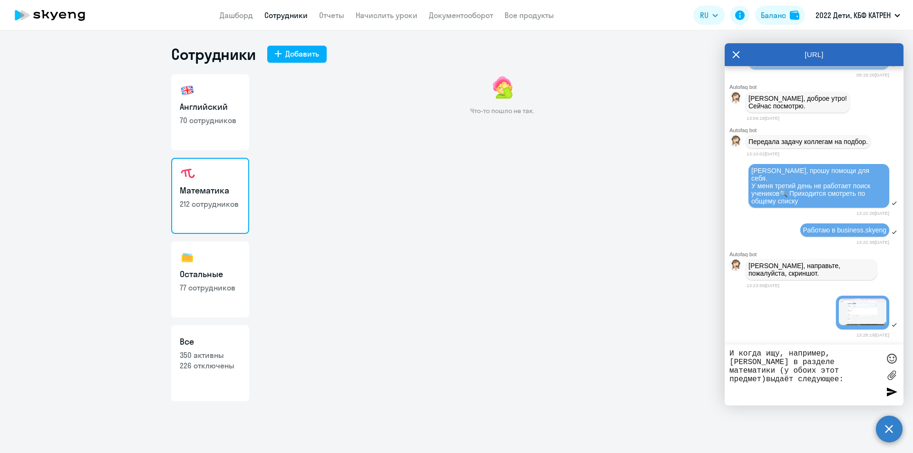
click at [781, 365] on textarea "И когда ищу, например, Телятникова в разделе математики (у обоих этот предмет)в…" at bounding box center [804, 375] width 150 height 51
click at [812, 393] on textarea "И когда ищу, например, Телятникова в разделе математики (у обоих этот предмет)в…" at bounding box center [804, 375] width 150 height 51
paste textarea
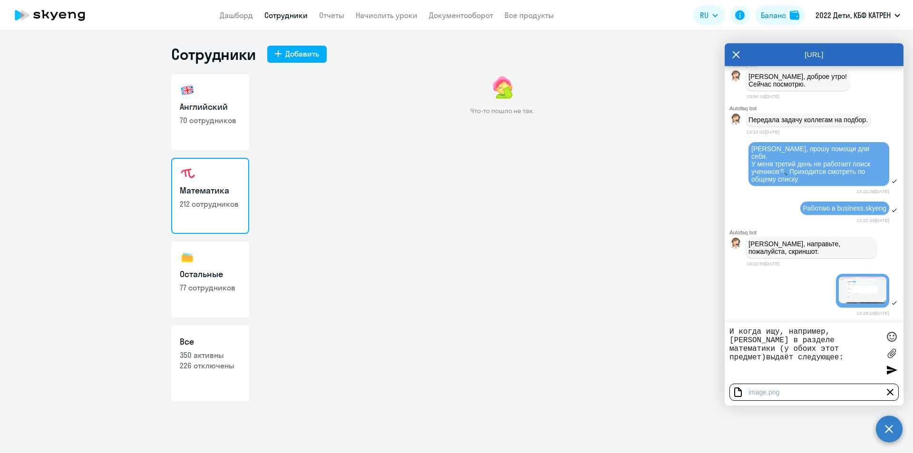
type textarea "И когда ищу, например, Телятникова в разделе математики (у обоих этот предмет)в…"
click at [887, 374] on div at bounding box center [891, 370] width 14 height 14
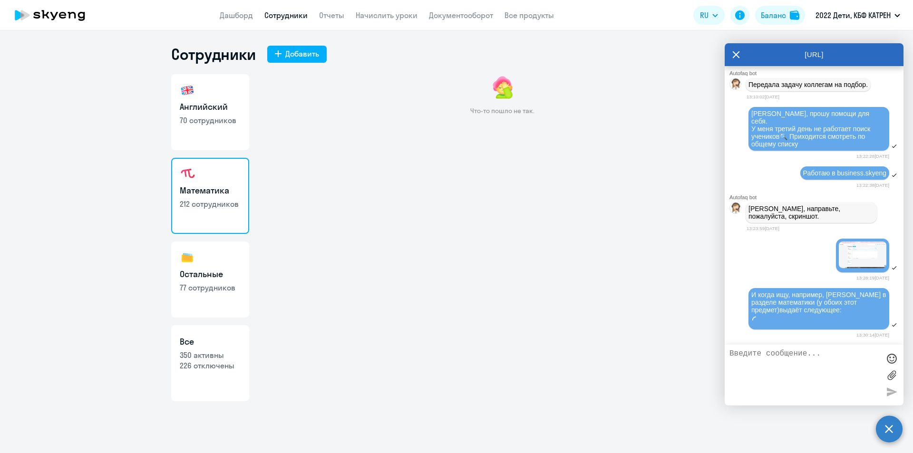
scroll to position [23776, 0]
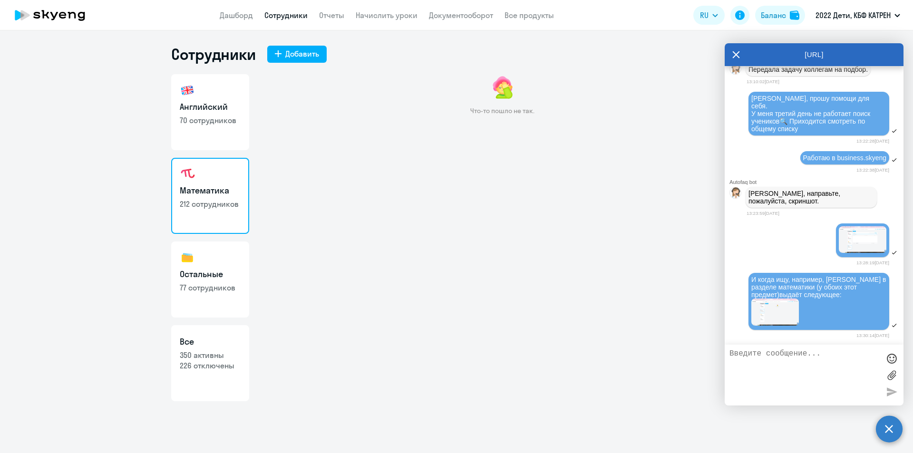
click at [774, 325] on img at bounding box center [775, 312] width 48 height 27
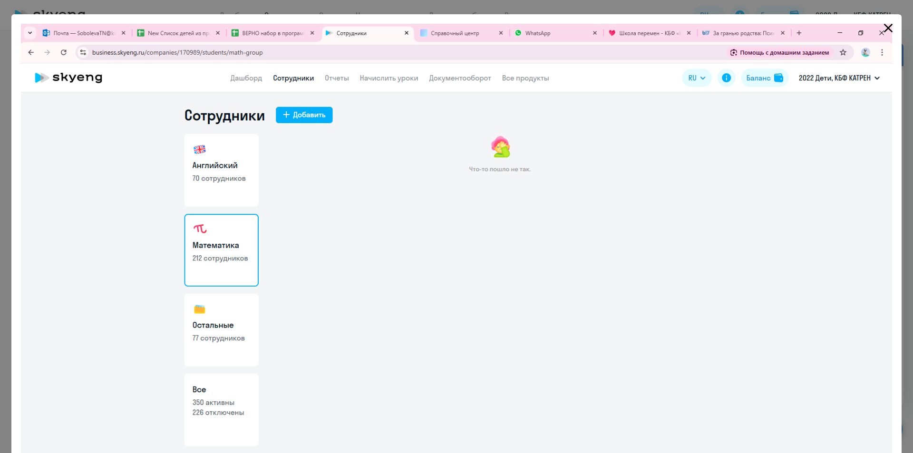
click at [885, 27] on icon "Close" at bounding box center [888, 28] width 9 height 9
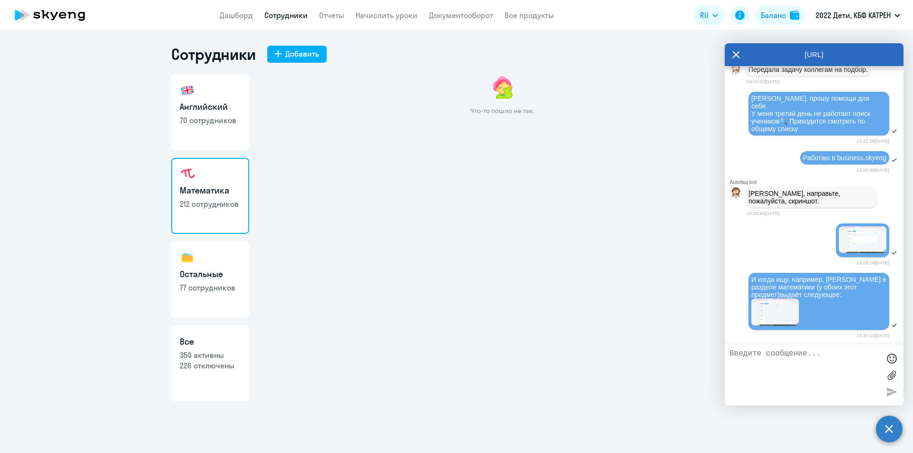
scroll to position [23791, 0]
click at [806, 353] on textarea at bounding box center [804, 375] width 150 height 51
click at [795, 361] on textarea at bounding box center [804, 375] width 150 height 51
click at [239, 11] on link "Дашборд" at bounding box center [236, 15] width 33 height 10
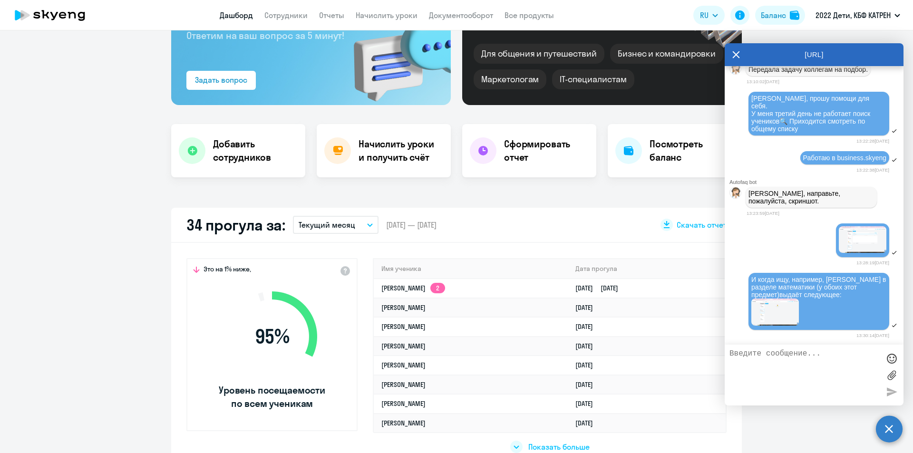
scroll to position [143, 0]
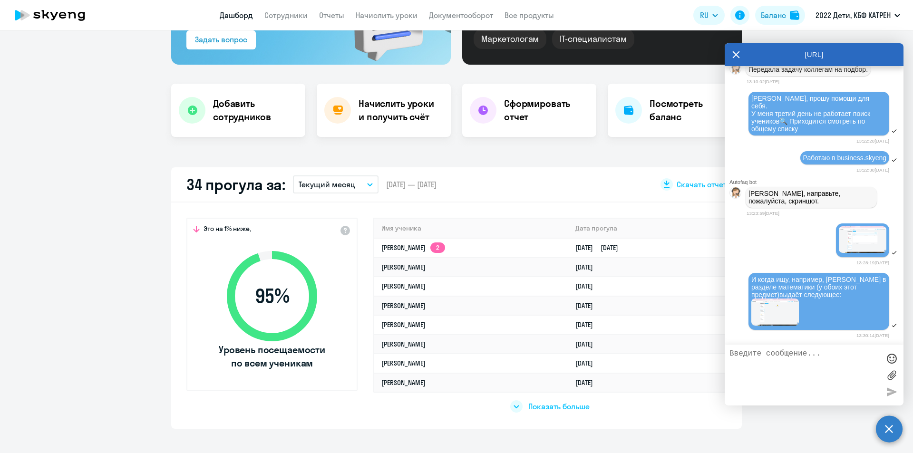
select select "30"
click at [775, 310] on img at bounding box center [775, 312] width 48 height 27
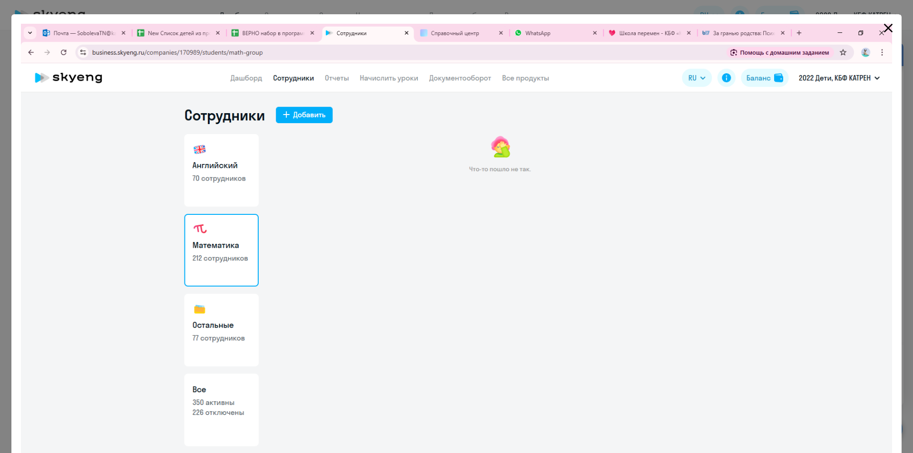
click at [886, 25] on icon "Close" at bounding box center [888, 27] width 15 height 15
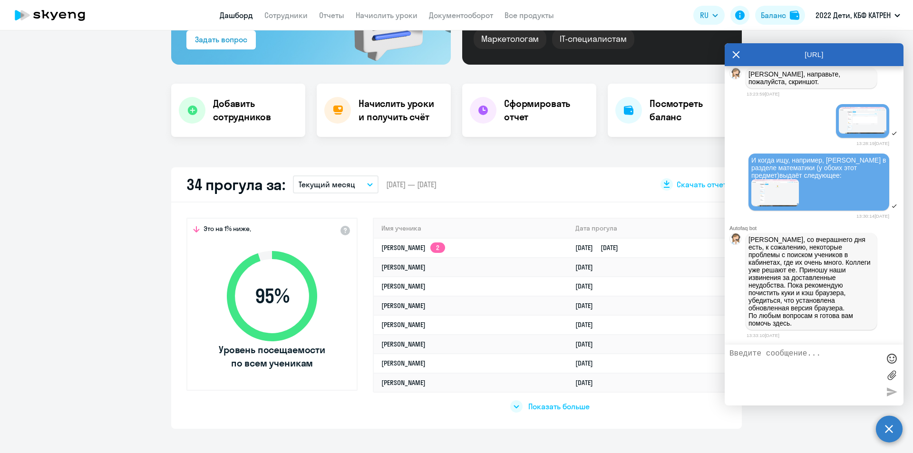
scroll to position [23911, 0]
click at [796, 358] on textarea at bounding box center [804, 375] width 150 height 51
drag, startPoint x: 757, startPoint y: 354, endPoint x: 751, endPoint y: 350, distance: 7.0
click at [751, 350] on textarea "Благождарю!" at bounding box center [804, 375] width 150 height 51
click at [808, 355] on textarea "Благодарю!" at bounding box center [804, 375] width 150 height 51
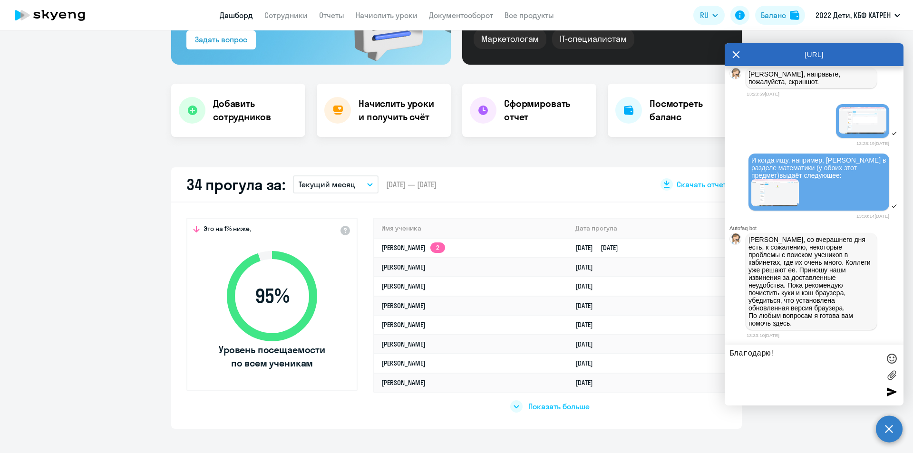
click at [892, 359] on div at bounding box center [891, 358] width 14 height 14
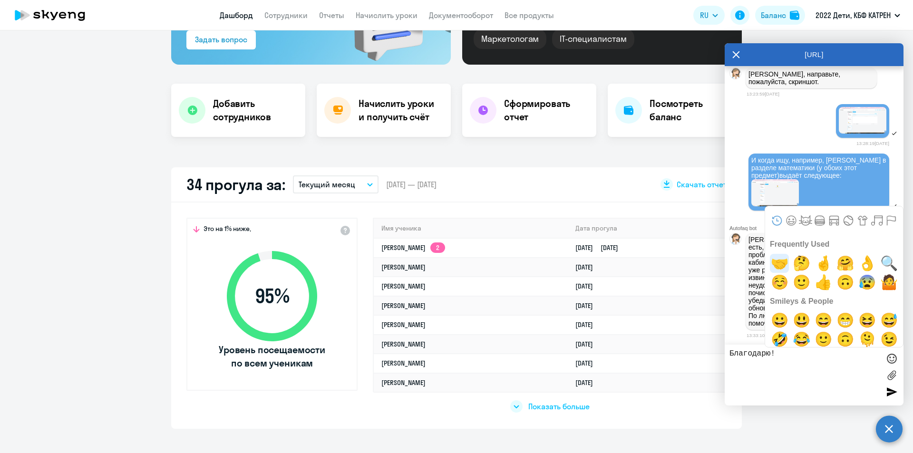
click at [781, 265] on span "🤝" at bounding box center [779, 263] width 22 height 19
type textarea "Благодарю!🤝"
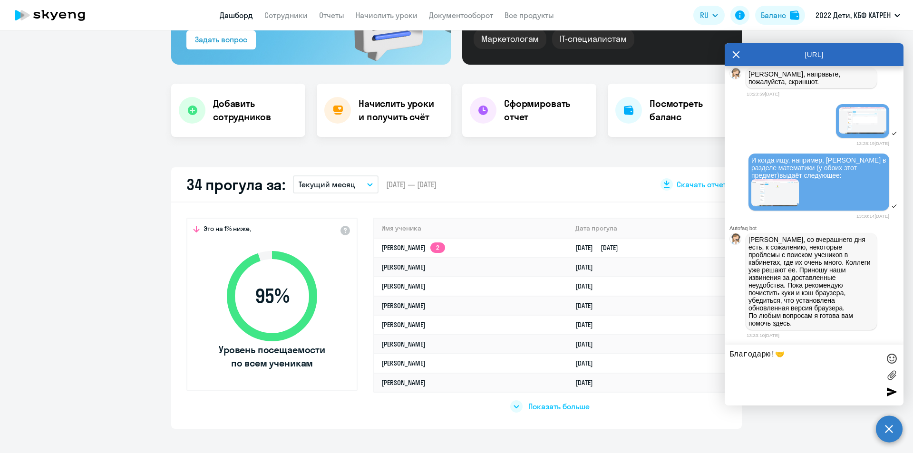
click at [893, 392] on div at bounding box center [891, 392] width 14 height 14
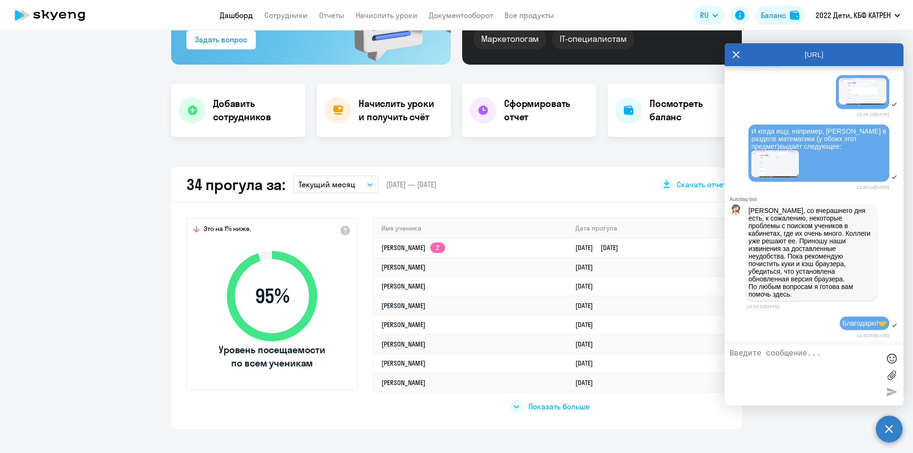
scroll to position [23941, 0]
